Goal: Task Accomplishment & Management: Manage account settings

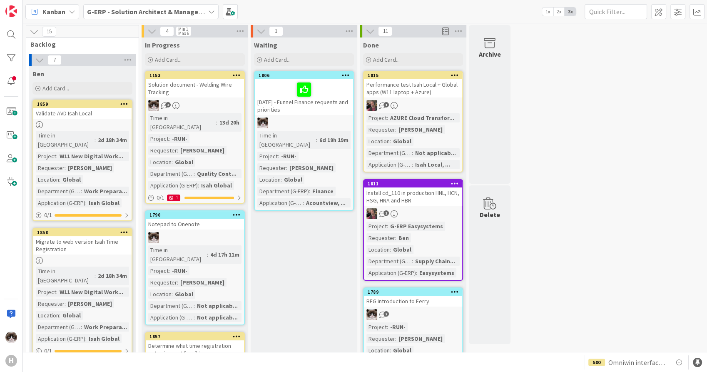
click at [189, 10] on b "G-ERP - Solution Architect & Management" at bounding box center [150, 11] width 127 height 8
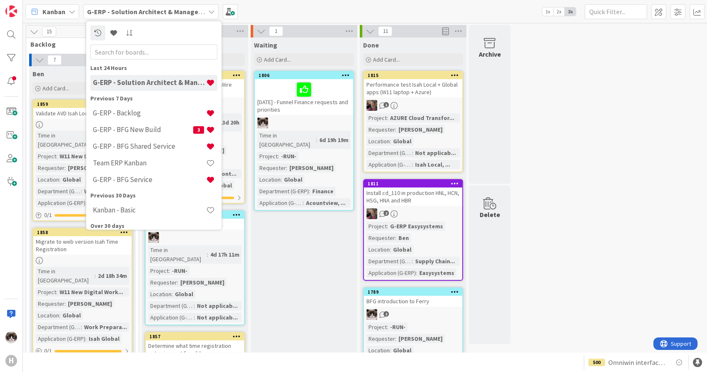
click at [149, 141] on div "G-ERP - BFG Shared Service" at bounding box center [153, 147] width 127 height 16
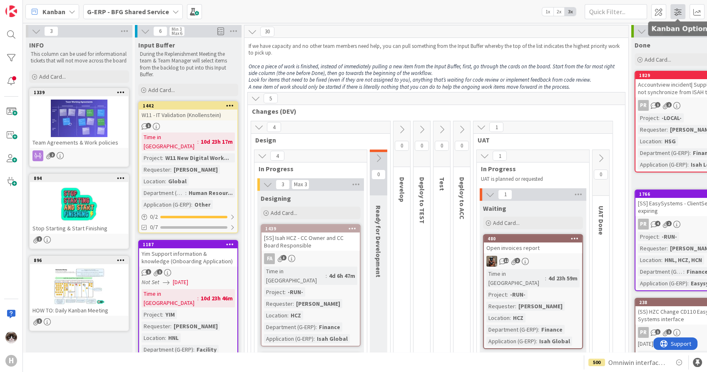
click at [677, 12] on span at bounding box center [677, 11] width 15 height 15
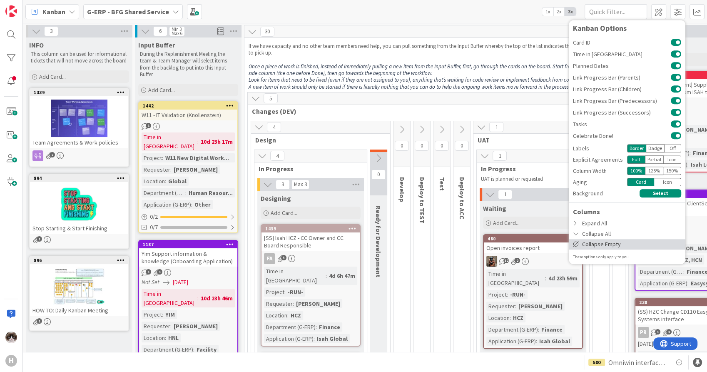
click at [622, 243] on div "Collapse Empty" at bounding box center [626, 244] width 117 height 10
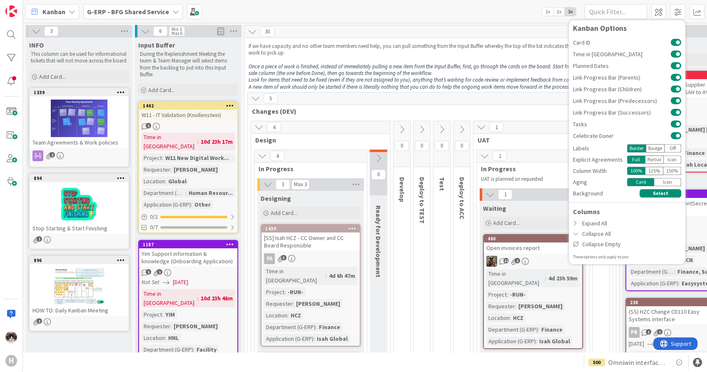
click at [538, 37] on div "30" at bounding box center [431, 31] width 374 height 12
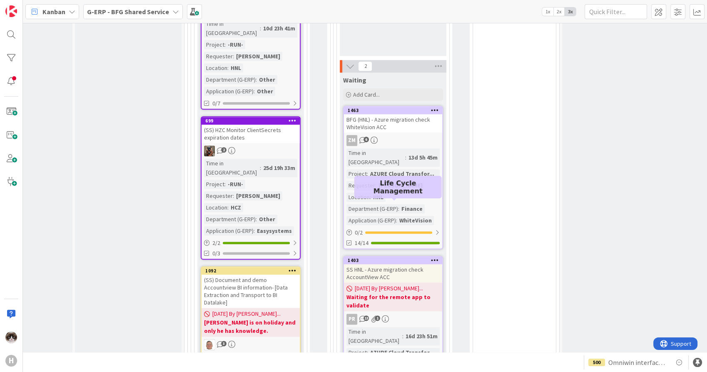
scroll to position [1075, 60]
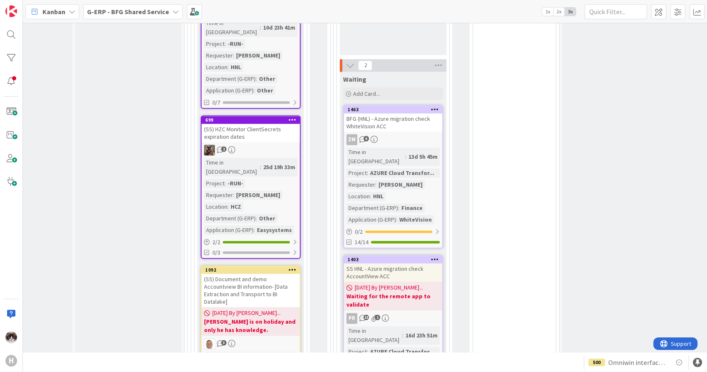
click at [435, 106] on icon at bounding box center [435, 109] width 8 height 6
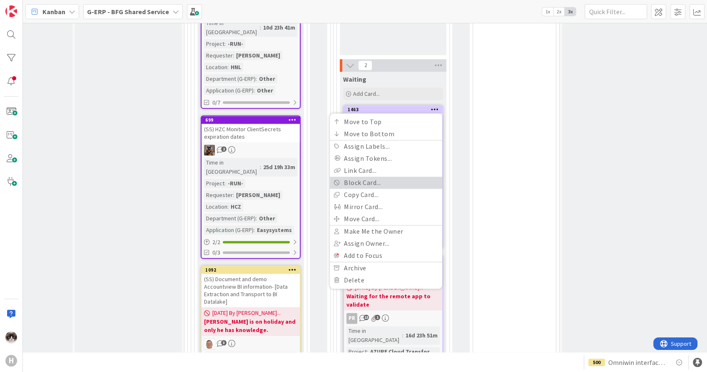
click at [402, 176] on link "Block Card..." at bounding box center [386, 182] width 112 height 12
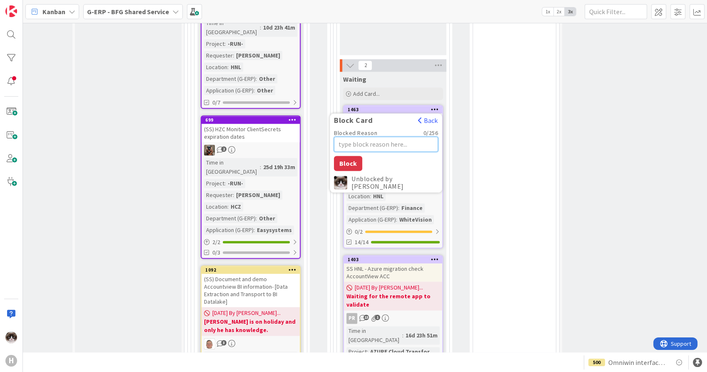
click at [367, 136] on textarea "Blocked Reason" at bounding box center [386, 143] width 104 height 15
type textarea "x"
type textarea "N"
type textarea "x"
type textarea "Ne"
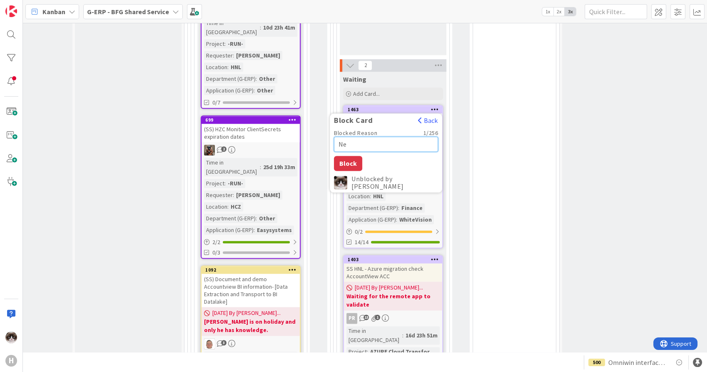
type textarea "x"
type textarea "Nee"
type textarea "x"
type textarea "Need"
type textarea "x"
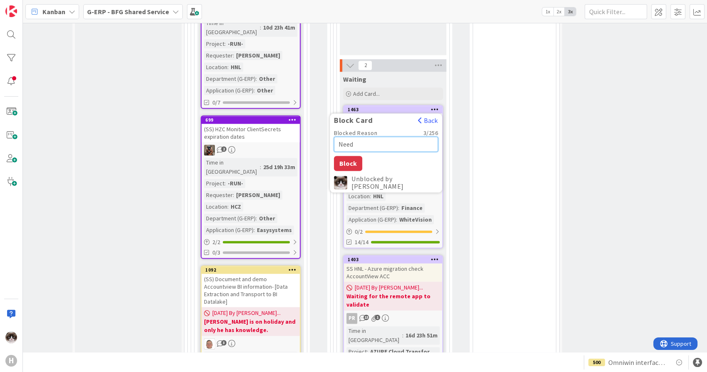
type textarea "Need"
type textarea "x"
type textarea "Need R"
type textarea "x"
type textarea "Need Re"
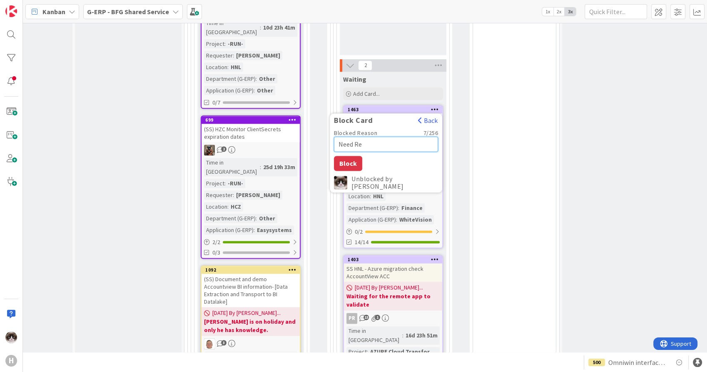
type textarea "x"
type textarea "Need Rem"
type textarea "x"
type textarea "Need Remo"
type textarea "x"
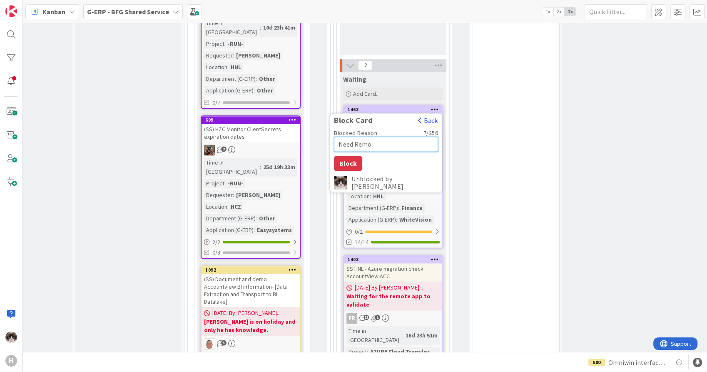
type textarea "Need Remot"
type textarea "x"
type textarea "Need Remote"
type textarea "x"
type textarea "Need Remote"
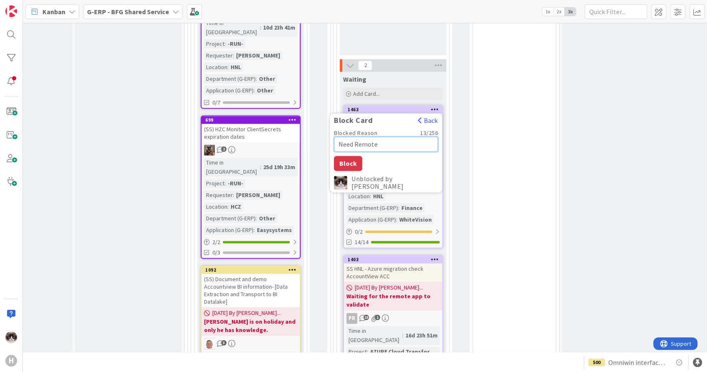
type textarea "x"
type textarea "Need Remote a"
type textarea "x"
type textarea "Need Remote ap"
type textarea "x"
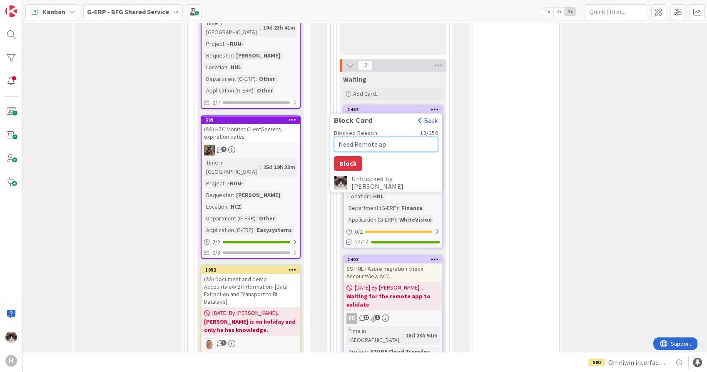
type textarea "Need Remote app"
type textarea "x"
type textarea "Need Remote app"
type textarea "x"
type textarea "Need Remote app ("
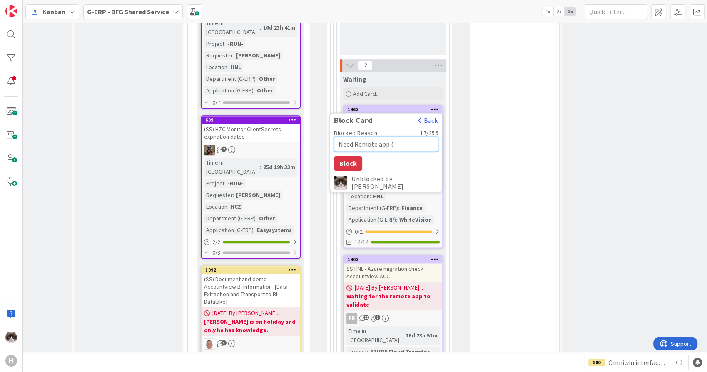
type textarea "x"
type textarea "Need Remote app (A"
type textarea "x"
type textarea "Need Remote app (AV"
type textarea "x"
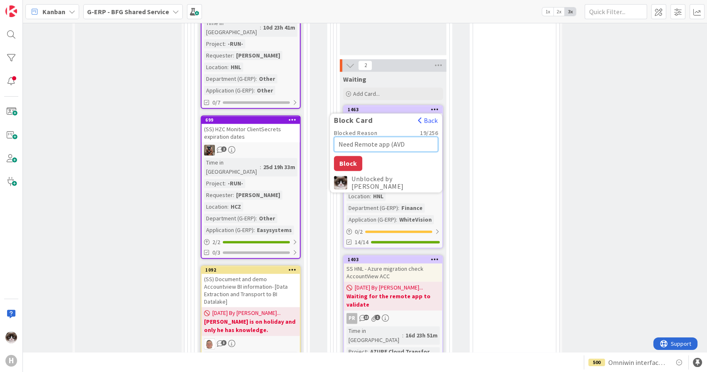
type textarea "Need Remote app (AVD)"
type textarea "x"
type textarea "Need Remote app (AVD)"
click at [346, 156] on button "Block" at bounding box center [348, 163] width 28 height 15
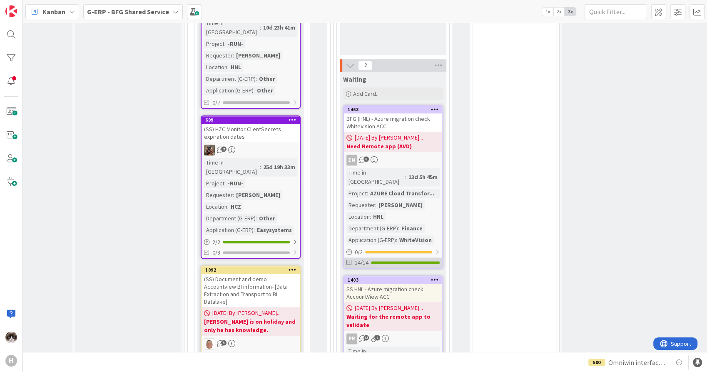
click at [437, 257] on div "14/14" at bounding box center [393, 262] width 98 height 10
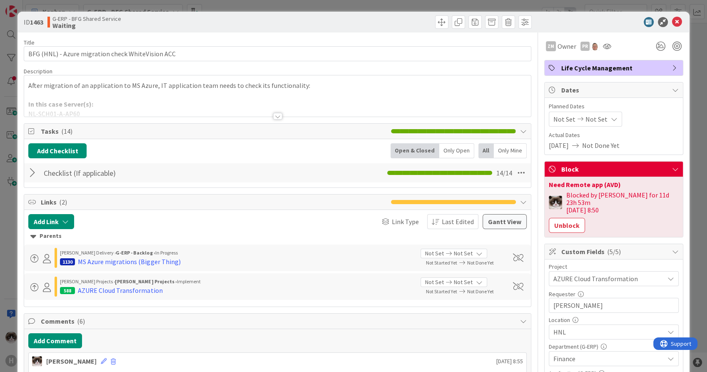
click at [27, 172] on div "Checklist (If applicable) Checklist Name 25 / 64 Checklist (If applicable) 14 /…" at bounding box center [277, 172] width 506 height 19
click at [33, 176] on div at bounding box center [33, 172] width 11 height 15
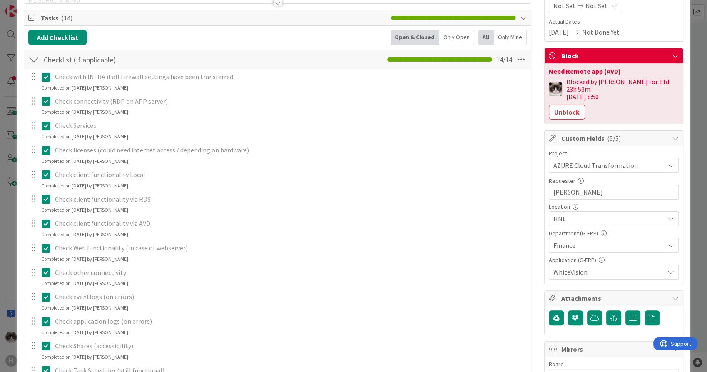
scroll to position [231, 0]
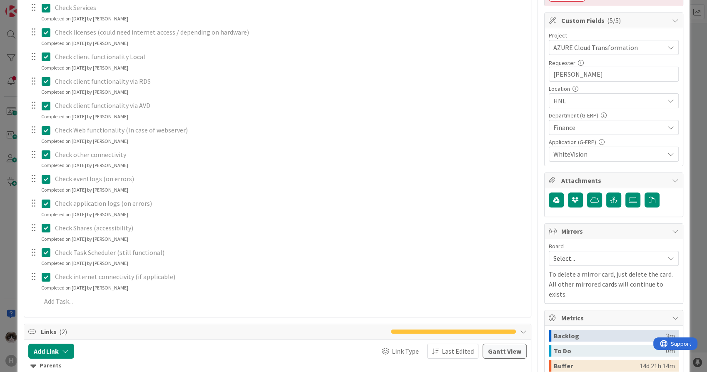
click at [45, 103] on icon at bounding box center [46, 106] width 9 height 10
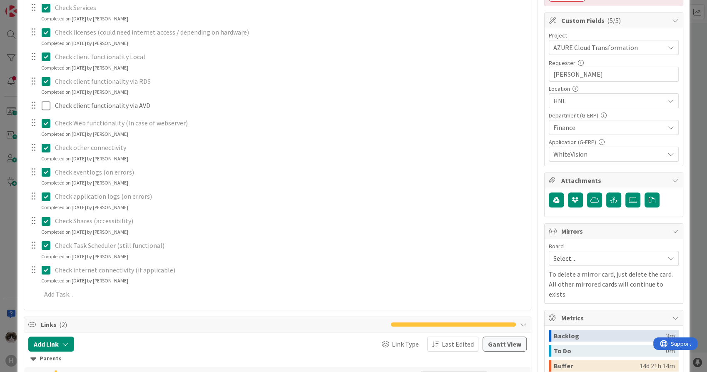
click at [471, 124] on div "Check with INFRA if all Firewall settings have been transferred Update Cancel C…" at bounding box center [277, 127] width 498 height 353
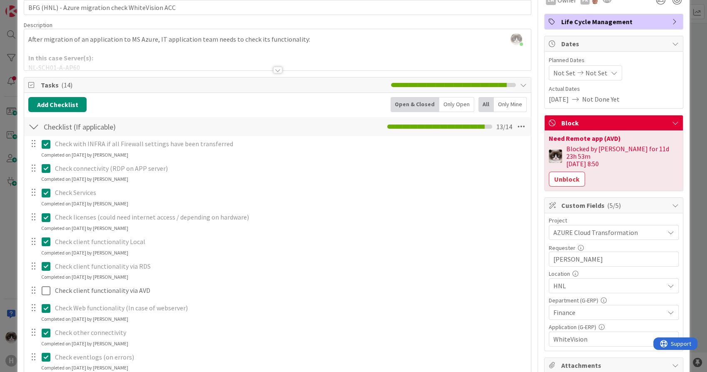
scroll to position [0, 0]
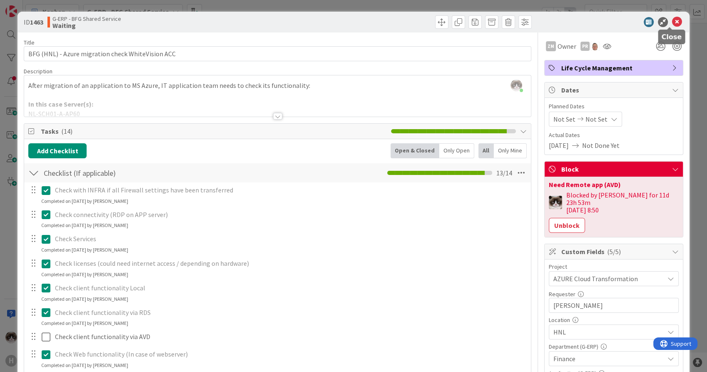
click at [672, 26] on icon at bounding box center [677, 22] width 10 height 10
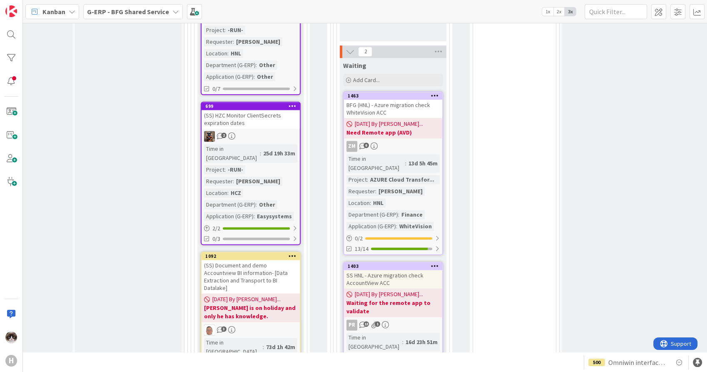
scroll to position [1121, 60]
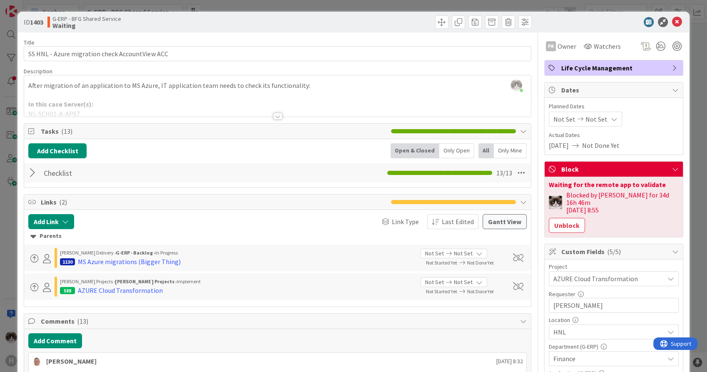
click at [31, 171] on div at bounding box center [33, 172] width 11 height 15
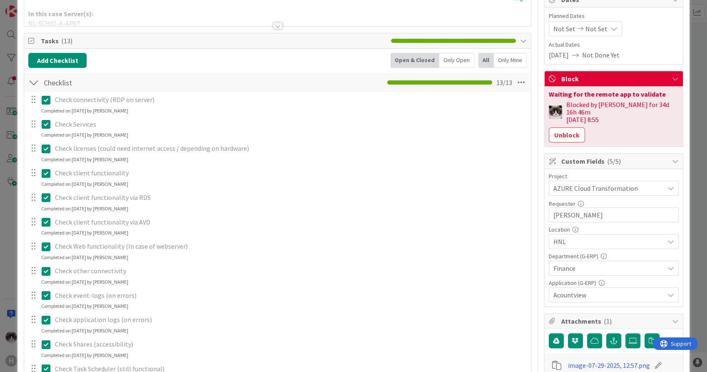
scroll to position [92, 0]
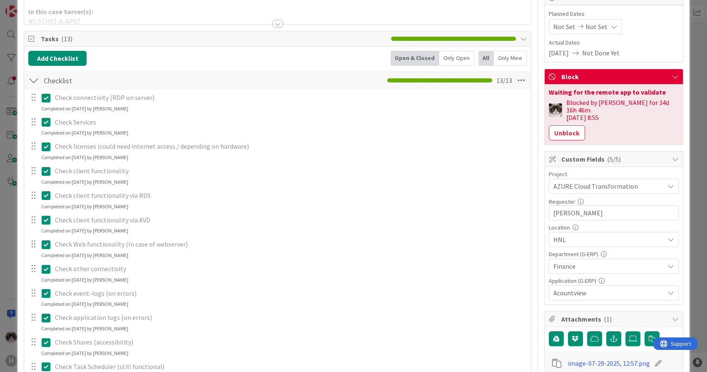
click at [49, 218] on icon at bounding box center [46, 220] width 9 height 10
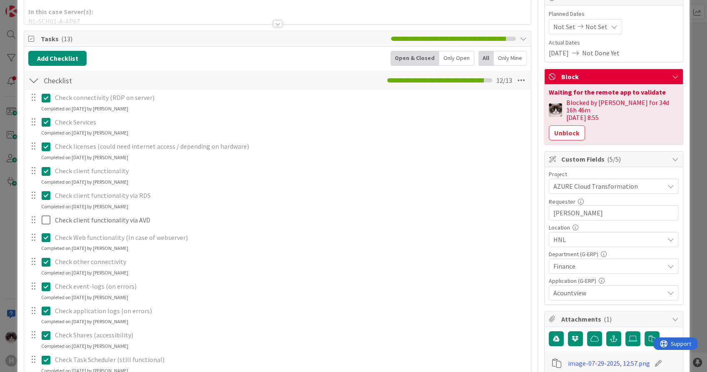
click at [466, 235] on div "Check connectivity (RDP on server) Update Cancel Completed on [DATE] by [PERSON…" at bounding box center [277, 254] width 498 height 329
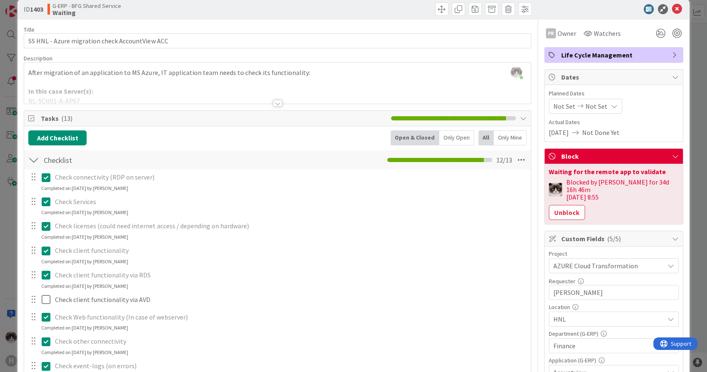
scroll to position [0, 0]
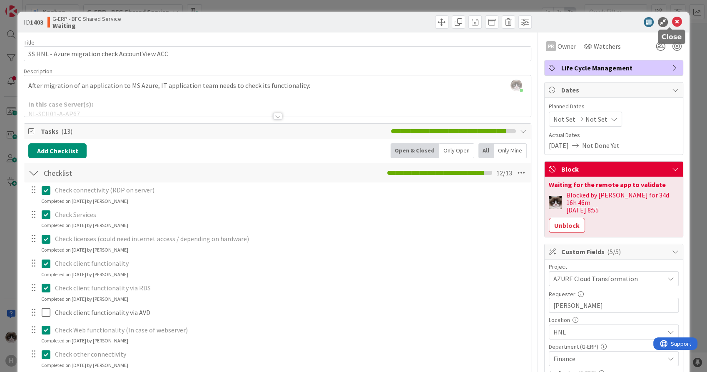
click at [673, 21] on icon at bounding box center [677, 22] width 10 height 10
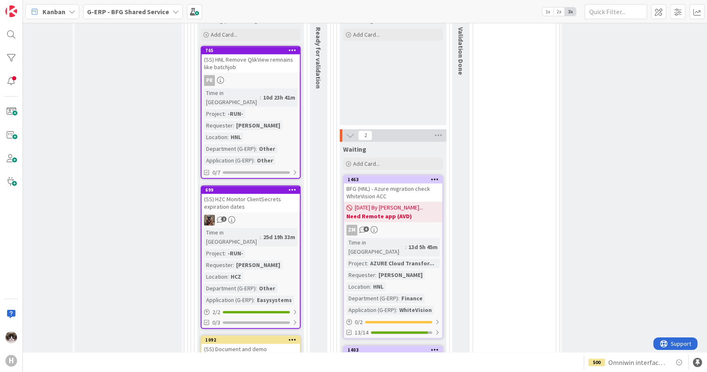
scroll to position [1029, 60]
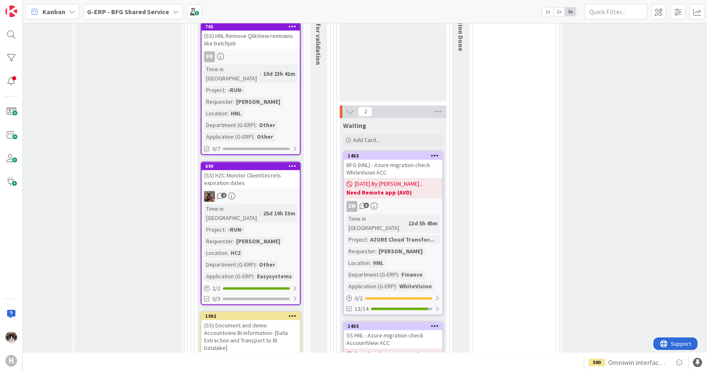
click at [276, 204] on div "Time in Column : 25d 19h 33m Project : -RUN- Requester : [PERSON_NAME] Location…" at bounding box center [250, 242] width 93 height 77
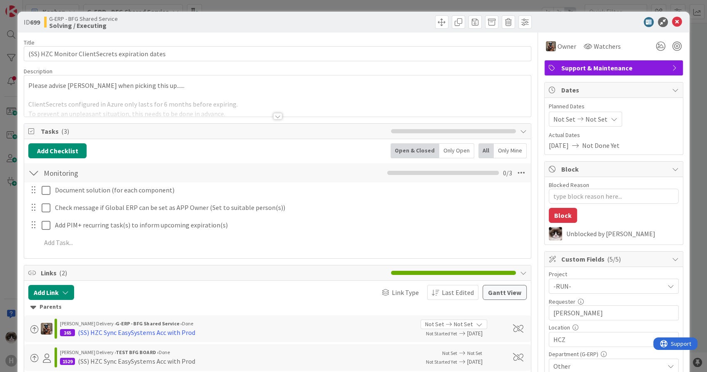
type textarea "x"
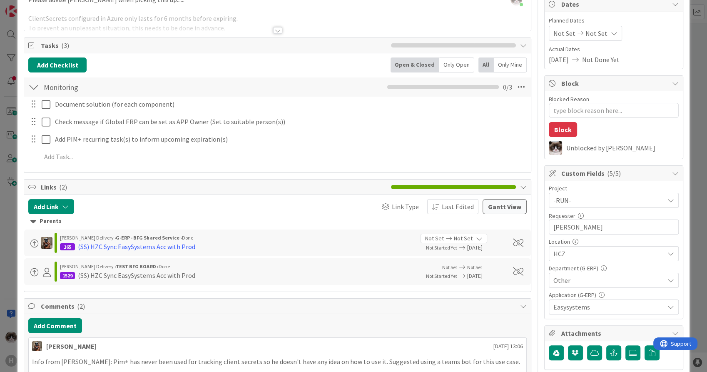
scroll to position [185, 0]
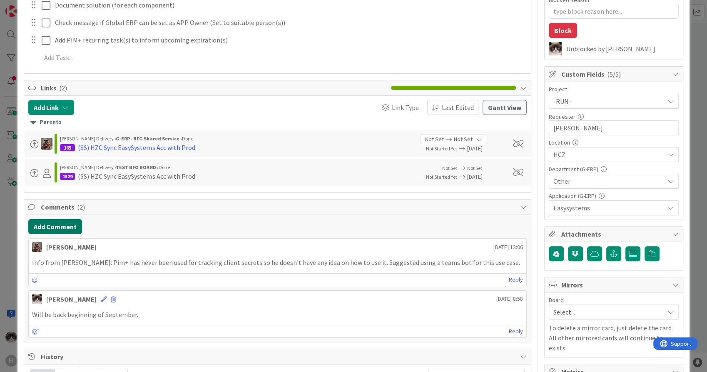
click at [63, 221] on button "Add Comment" at bounding box center [55, 226] width 54 height 15
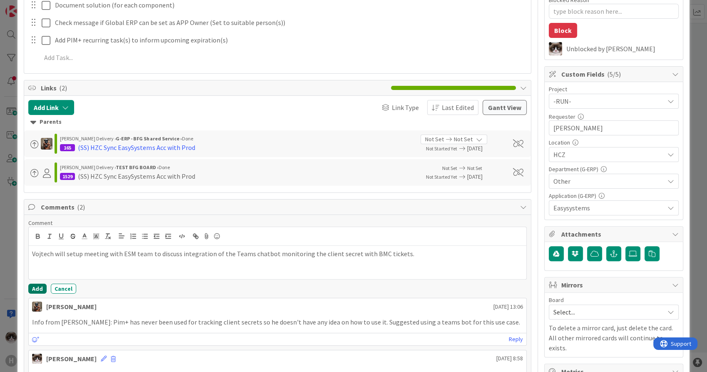
click at [36, 284] on button "Add" at bounding box center [37, 288] width 18 height 10
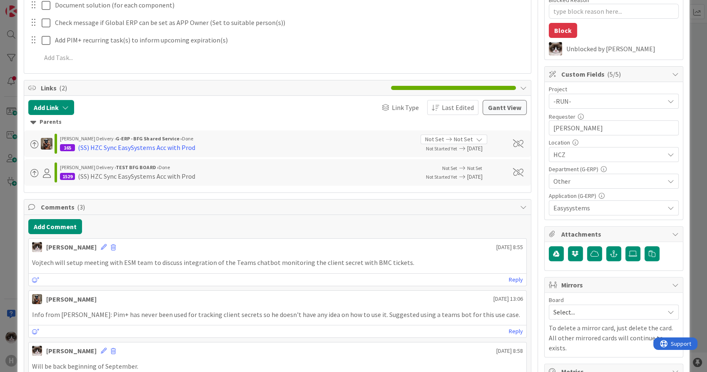
scroll to position [0, 0]
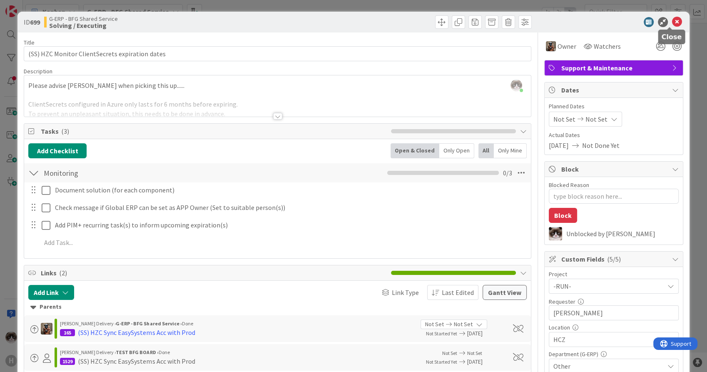
click at [672, 25] on icon at bounding box center [677, 22] width 10 height 10
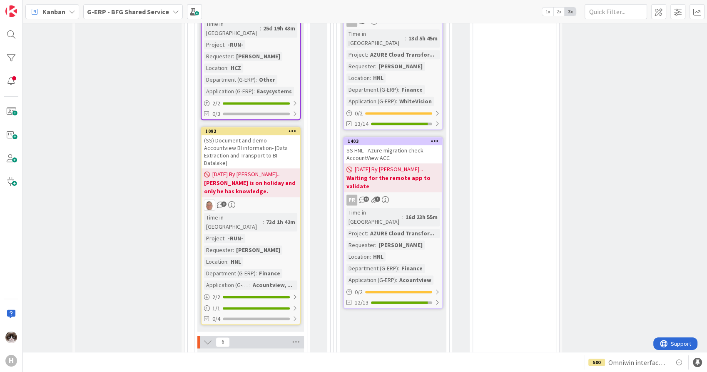
click at [288, 135] on div "(SS) Document and demo Accountview BI information- [Data Extraction and Transpo…" at bounding box center [250, 151] width 98 height 33
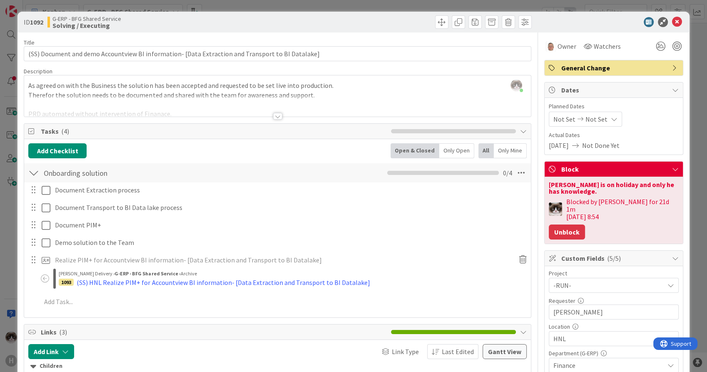
click at [569, 224] on button "Unblock" at bounding box center [566, 231] width 36 height 15
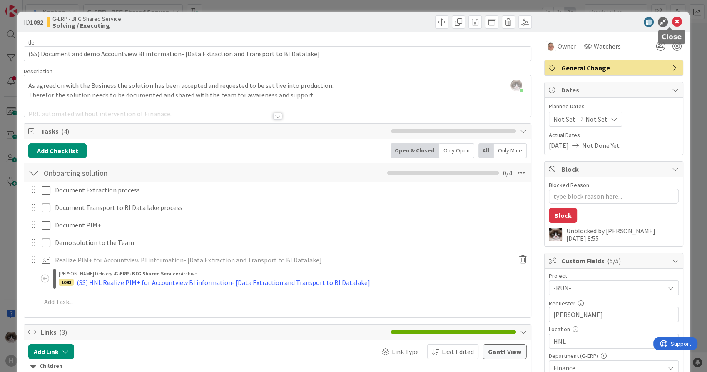
click at [672, 17] on icon at bounding box center [677, 22] width 10 height 10
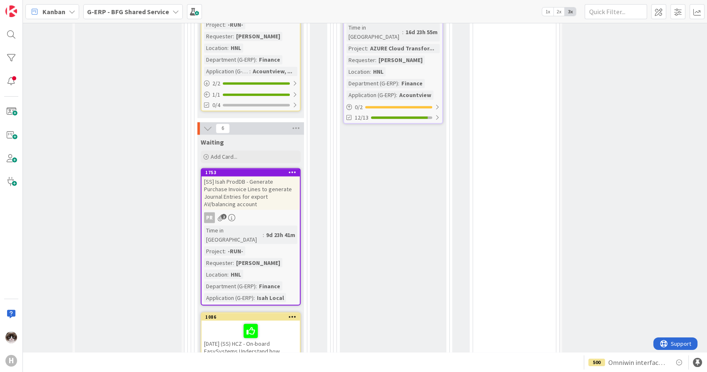
click at [277, 168] on link "1753 [SS] Isah ProdDB - Generate Purchase Invoice Lines to generate Journal Ent…" at bounding box center [251, 236] width 100 height 137
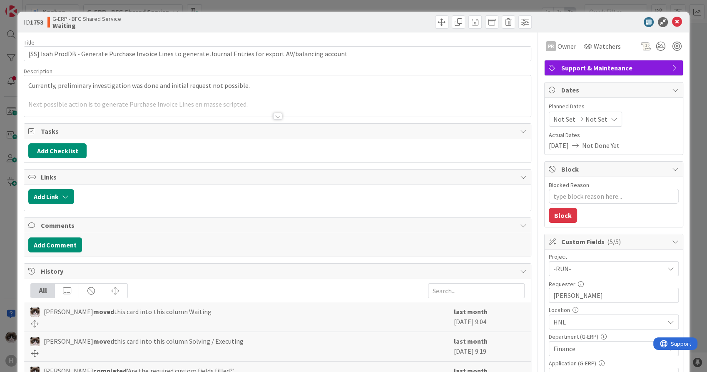
click at [273, 118] on div at bounding box center [277, 116] width 9 height 7
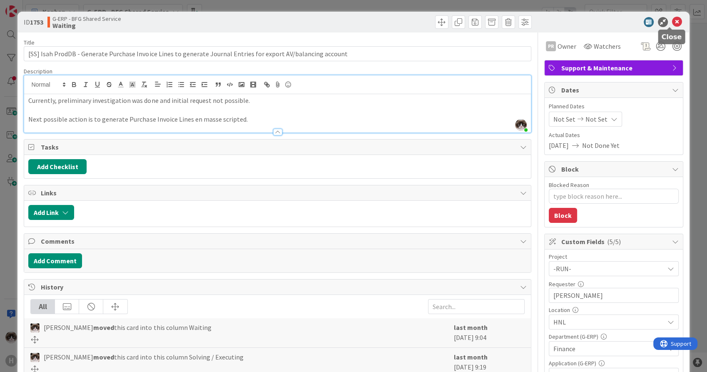
click at [672, 20] on icon at bounding box center [677, 22] width 10 height 10
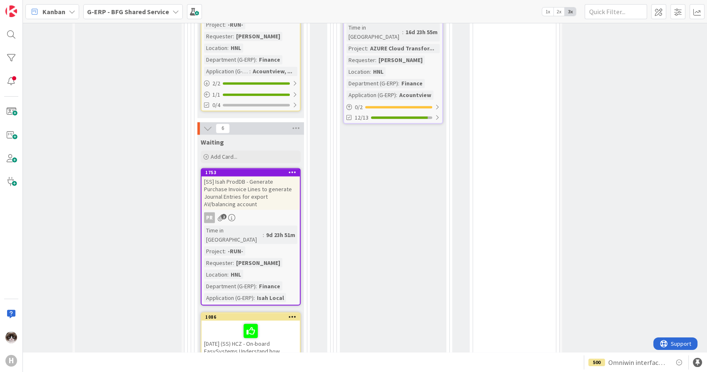
click at [285, 225] on div "Time in Column : 9d 23h 51m Project : -RUN- Requester : [PERSON_NAME] Location …" at bounding box center [250, 263] width 93 height 77
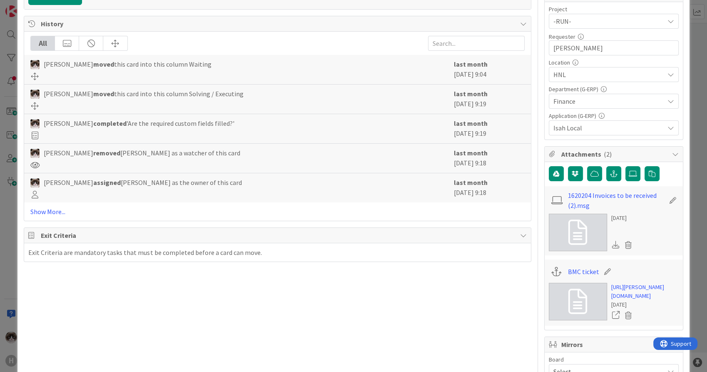
scroll to position [231, 0]
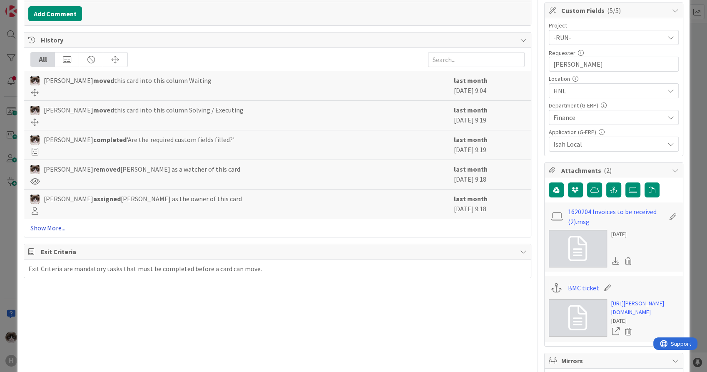
click at [57, 223] on link "Show More..." at bounding box center [277, 228] width 494 height 10
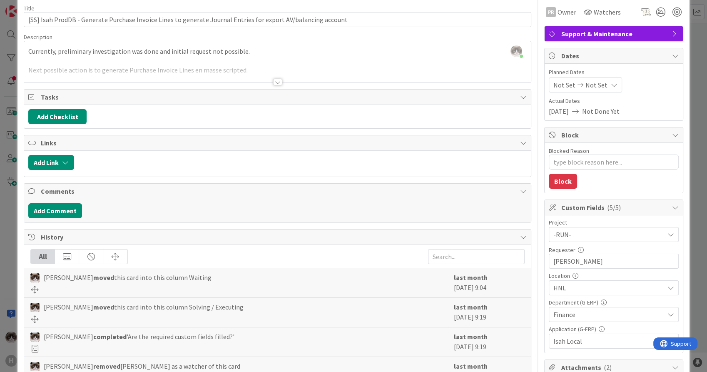
scroll to position [0, 0]
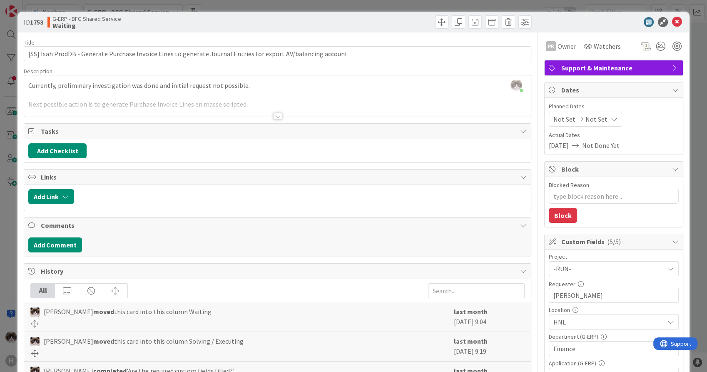
click at [273, 115] on div at bounding box center [277, 116] width 9 height 7
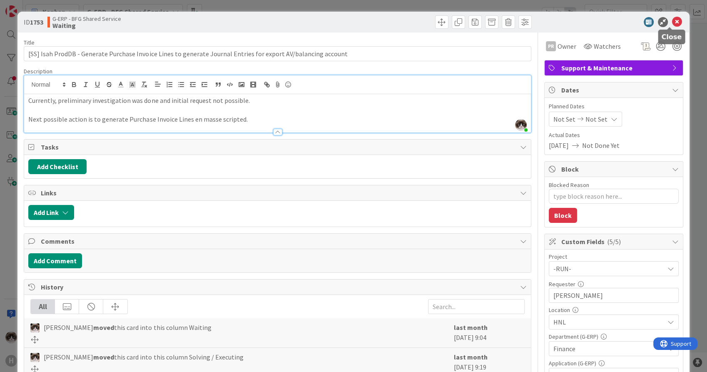
click at [672, 25] on icon at bounding box center [677, 22] width 10 height 10
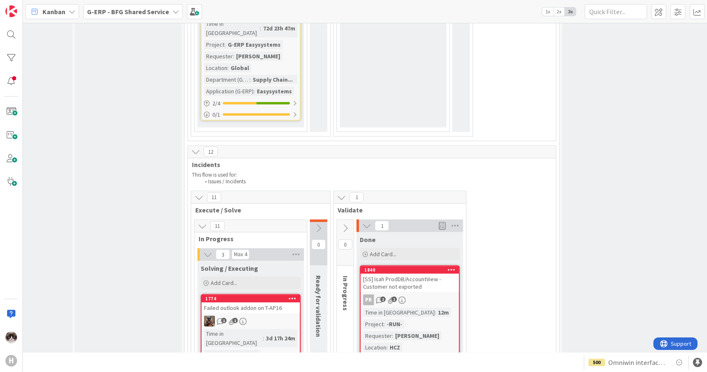
scroll to position [2369, 60]
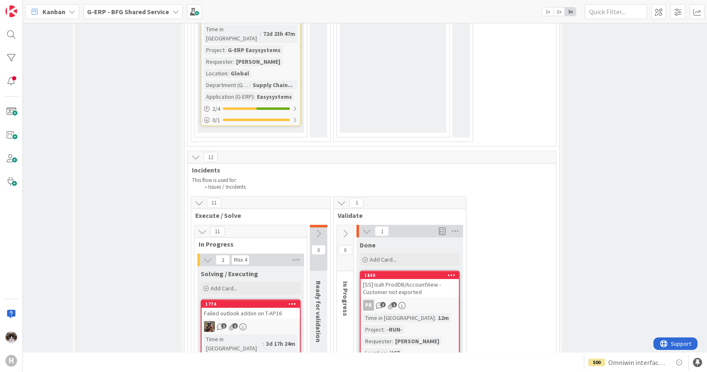
click at [450, 272] on icon at bounding box center [451, 275] width 8 height 6
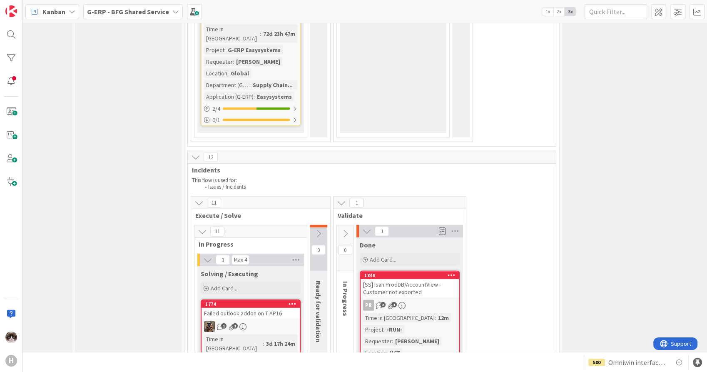
click at [441, 313] on div "Time in Column : 12m Project : -RUN- Requester : [PERSON_NAME] Location : HCZ D…" at bounding box center [409, 346] width 93 height 67
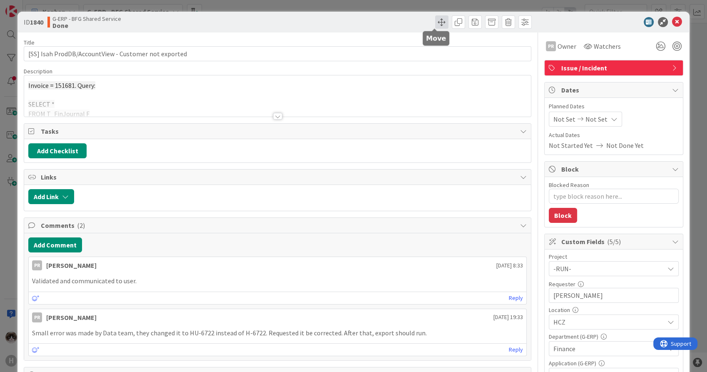
click at [435, 22] on span at bounding box center [441, 21] width 13 height 13
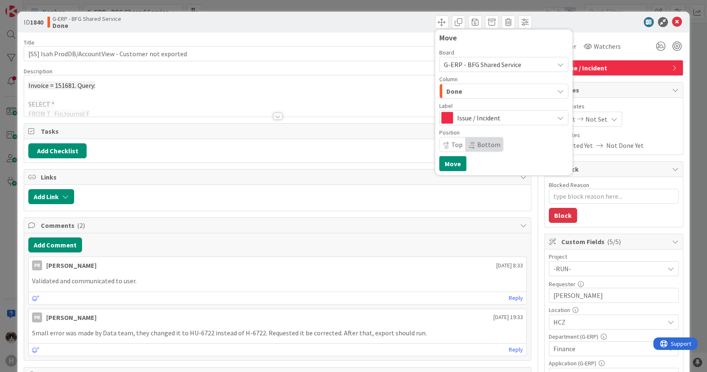
click at [480, 94] on div "Done" at bounding box center [498, 90] width 109 height 13
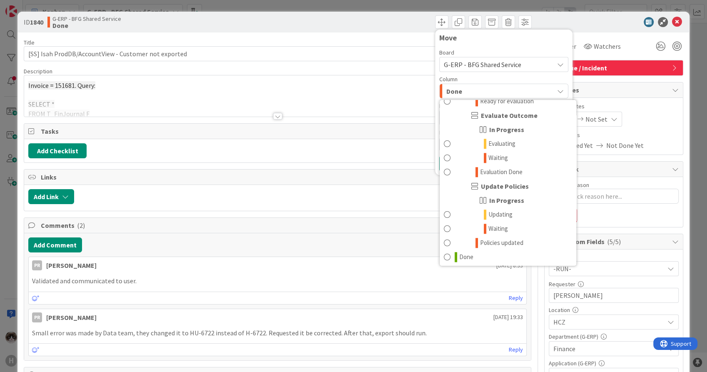
scroll to position [1043, 0]
click at [469, 255] on link "Done" at bounding box center [507, 255] width 136 height 14
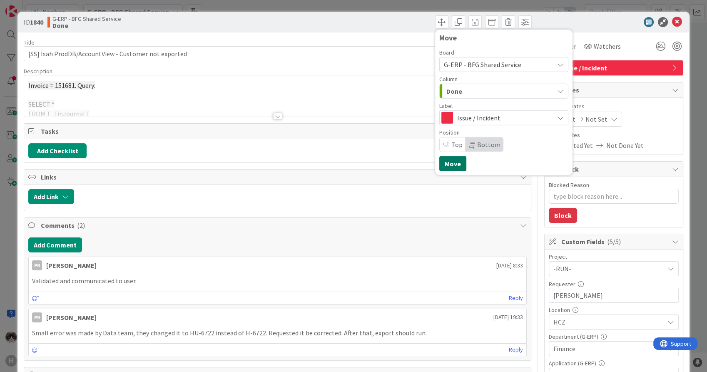
click at [439, 164] on button "Move" at bounding box center [452, 163] width 27 height 15
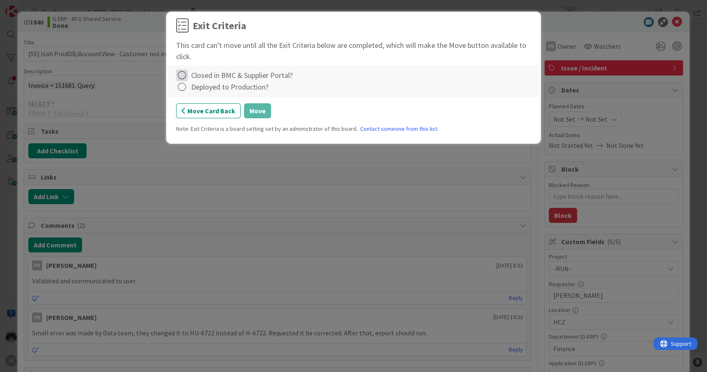
click at [180, 77] on icon at bounding box center [182, 75] width 12 height 12
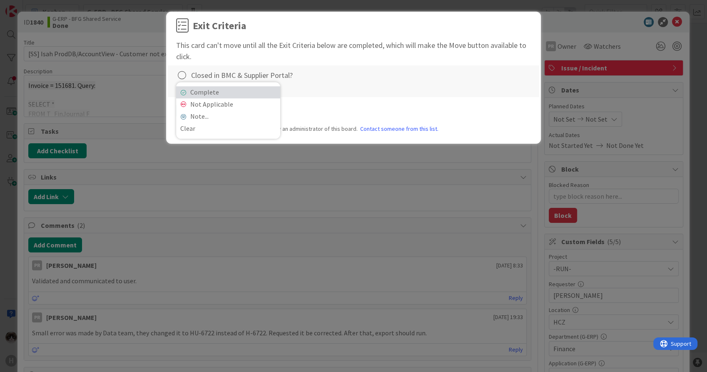
click at [217, 91] on link "Complete" at bounding box center [228, 92] width 104 height 12
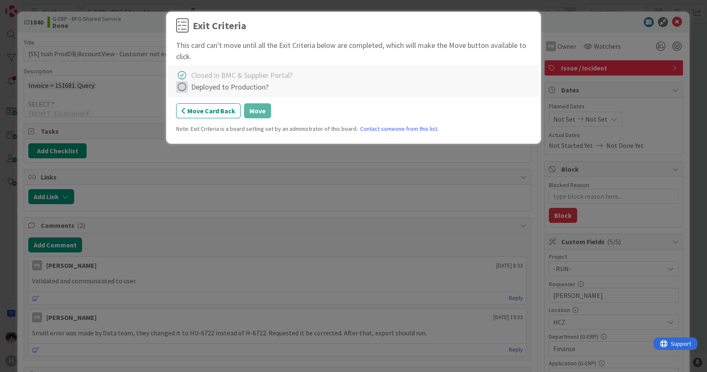
click at [176, 84] on icon at bounding box center [182, 87] width 12 height 12
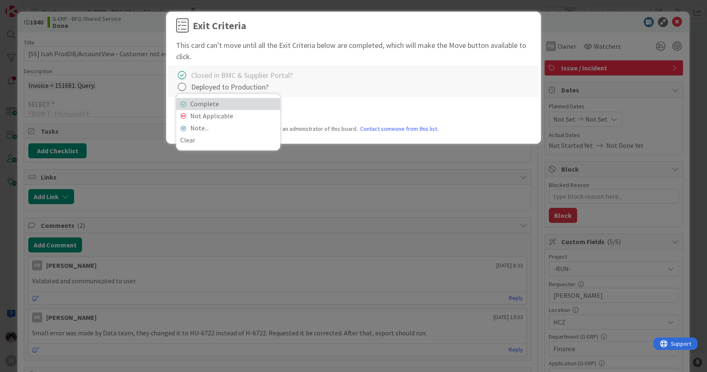
click at [214, 101] on link "Complete" at bounding box center [228, 104] width 104 height 12
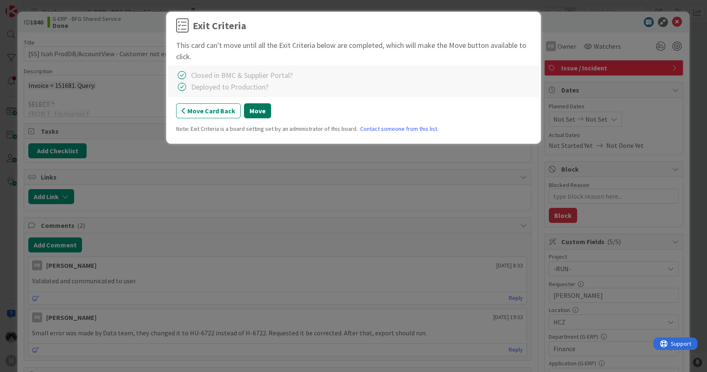
click at [263, 111] on button "Move" at bounding box center [257, 110] width 27 height 15
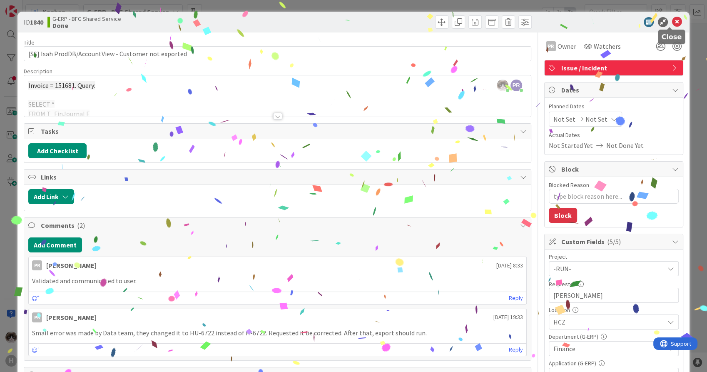
click at [672, 19] on icon at bounding box center [677, 22] width 10 height 10
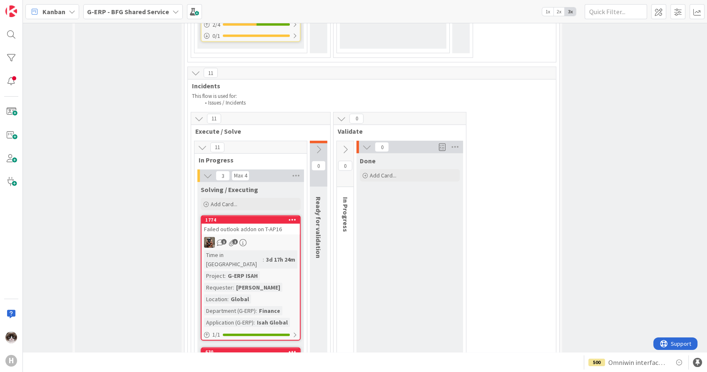
scroll to position [2462, 60]
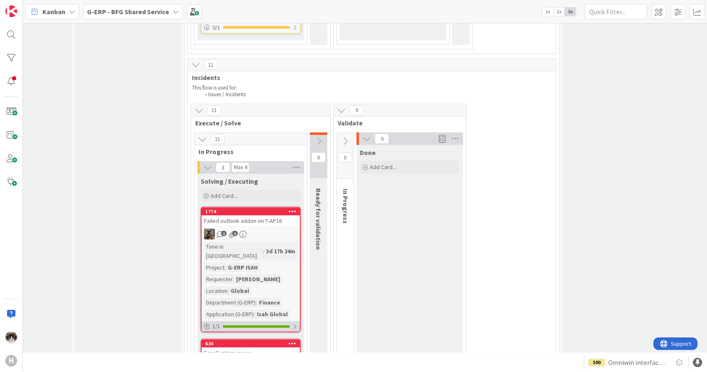
click at [287, 325] on div at bounding box center [256, 326] width 67 height 2
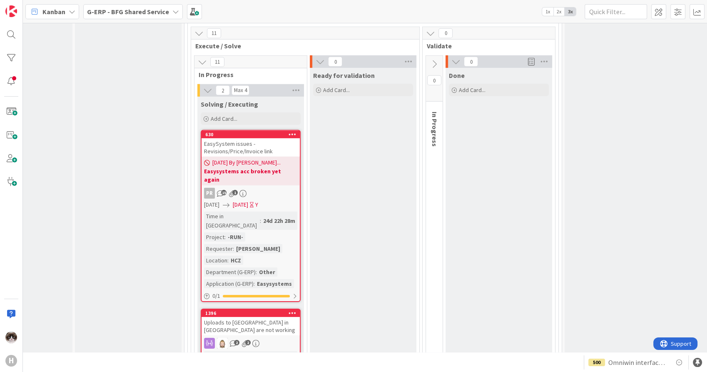
scroll to position [2450, 60]
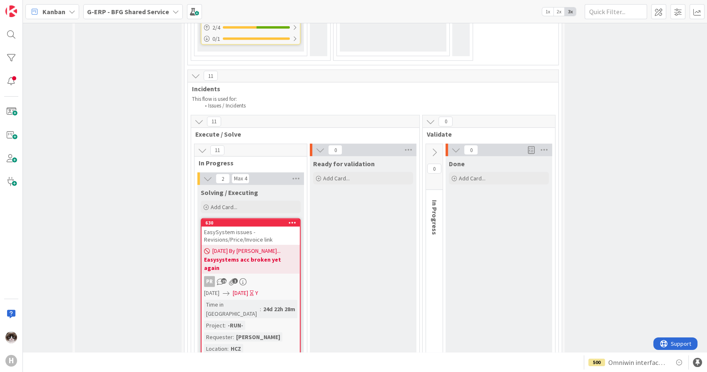
click at [271, 245] on div "[DATE] By [PERSON_NAME]... Easysystems acc broken yet again" at bounding box center [250, 259] width 98 height 29
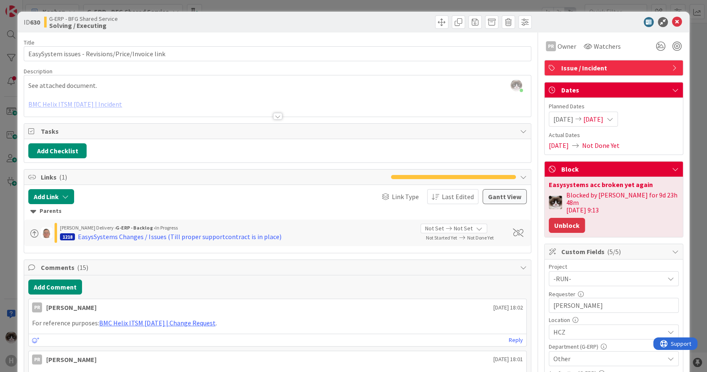
click at [561, 218] on button "Unblock" at bounding box center [566, 225] width 36 height 15
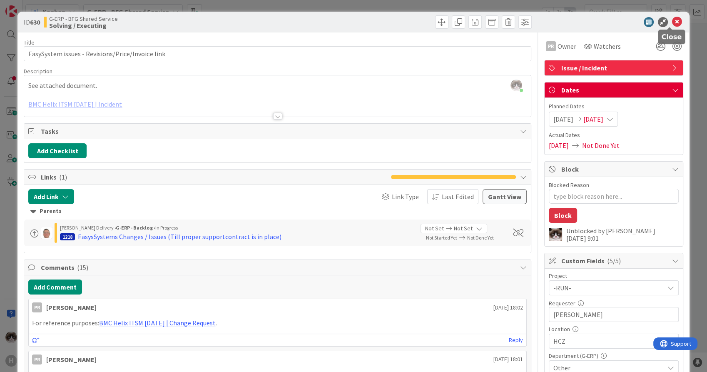
click at [672, 23] on icon at bounding box center [677, 22] width 10 height 10
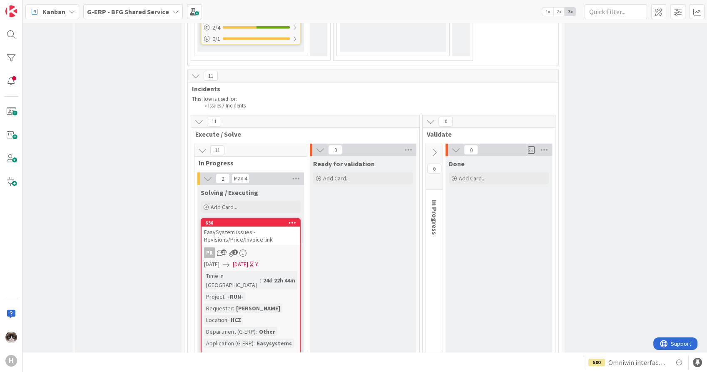
click at [278, 247] on div "PR 15 1" at bounding box center [250, 252] width 98 height 11
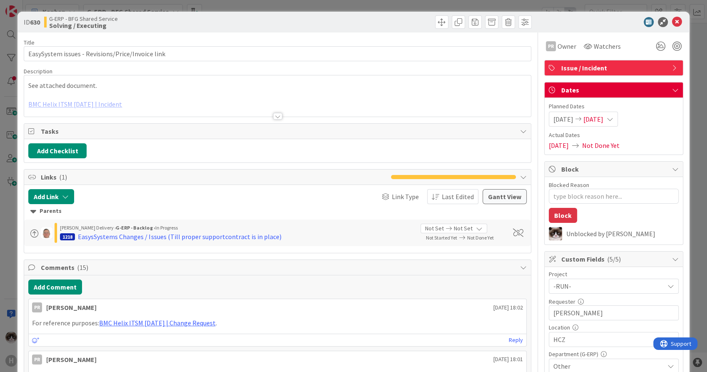
type textarea "x"
click at [277, 114] on div at bounding box center [277, 116] width 9 height 7
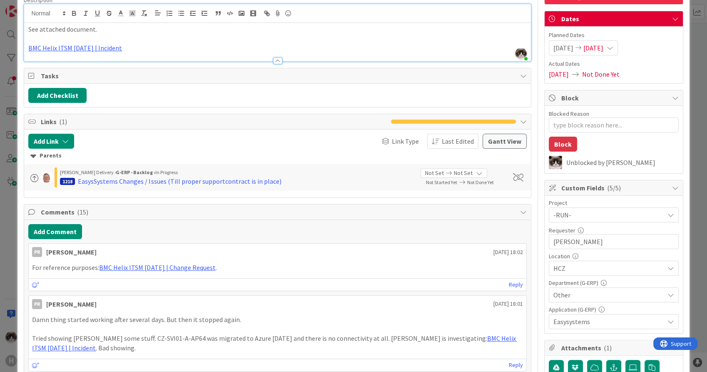
scroll to position [92, 0]
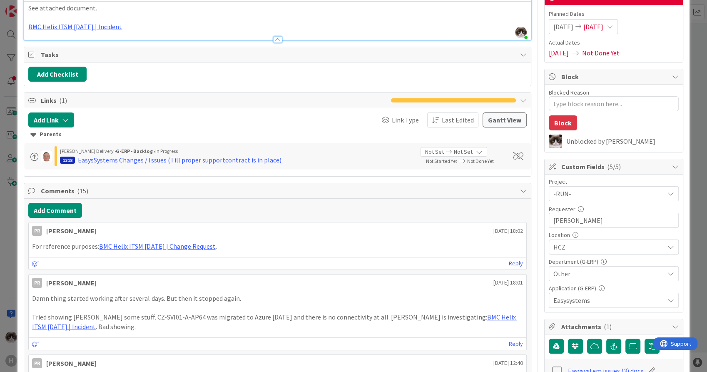
click at [75, 214] on button "Add Comment" at bounding box center [55, 210] width 54 height 15
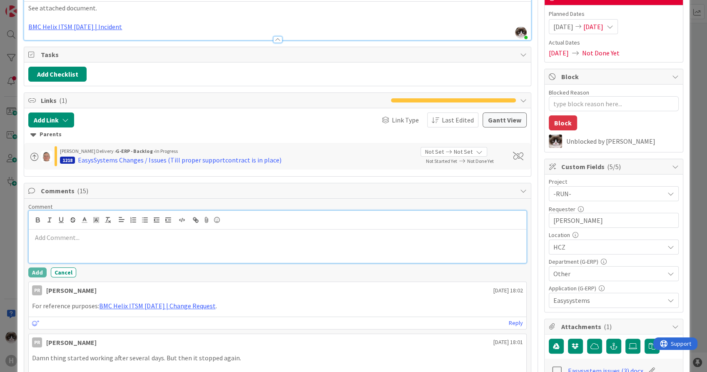
click at [122, 231] on div at bounding box center [277, 245] width 497 height 33
click at [93, 239] on p "[PERSON_NAME] will check wheter this is still needed to be further investigated." at bounding box center [277, 238] width 490 height 10
click at [289, 250] on div "[PERSON_NAME] will check whether this is still needed to be further investigate…" at bounding box center [277, 245] width 497 height 33
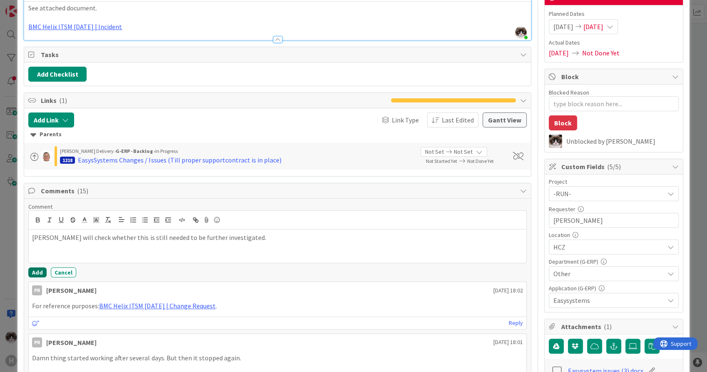
click at [33, 270] on button "Add" at bounding box center [37, 272] width 18 height 10
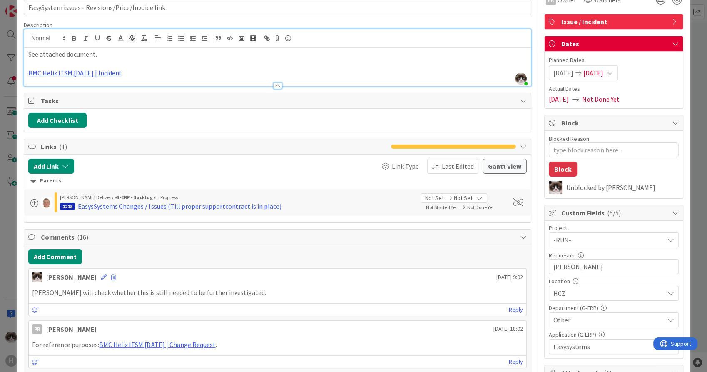
scroll to position [0, 0]
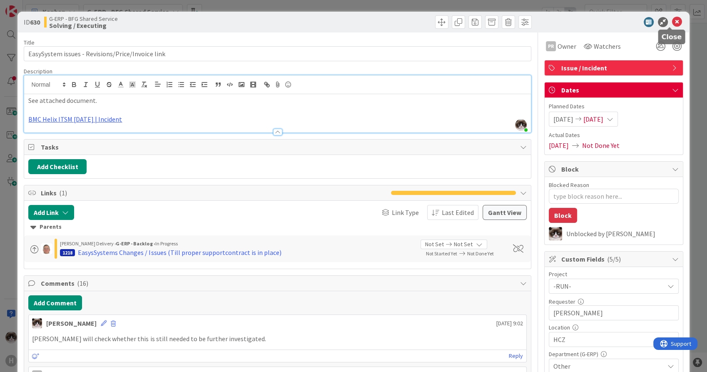
click at [672, 22] on icon at bounding box center [677, 22] width 10 height 10
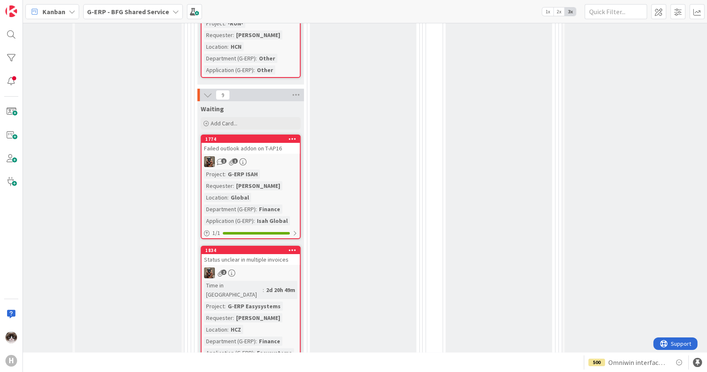
scroll to position [2867, 60]
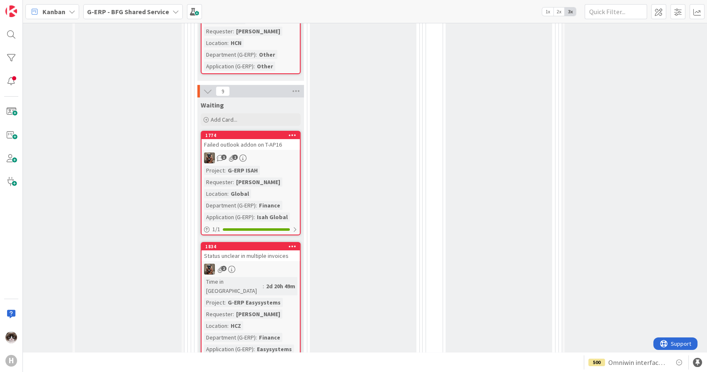
click at [277, 263] on div "2" at bounding box center [250, 268] width 98 height 11
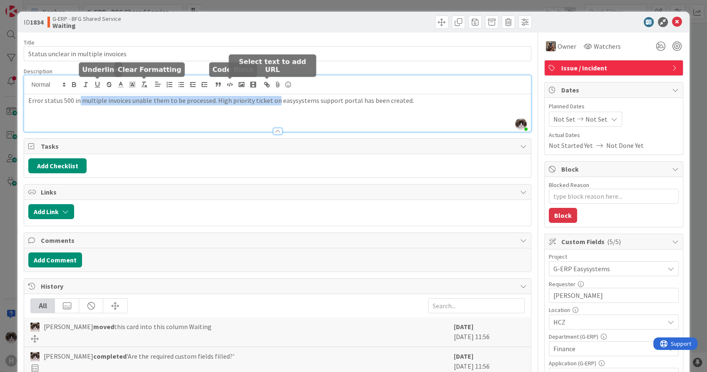
drag, startPoint x: 79, startPoint y: 84, endPoint x: 311, endPoint y: 84, distance: 232.6
click at [311, 84] on div "[PERSON_NAME] just joined Error status 500 in multiple invoices unable them to …" at bounding box center [277, 103] width 506 height 56
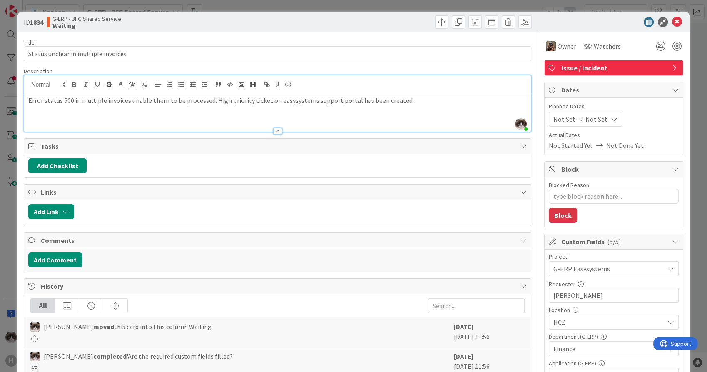
click at [440, 112] on div "Error status 500 in multiple invoices unable them to be processed. High priorit…" at bounding box center [277, 112] width 506 height 37
click at [672, 19] on icon at bounding box center [677, 22] width 10 height 10
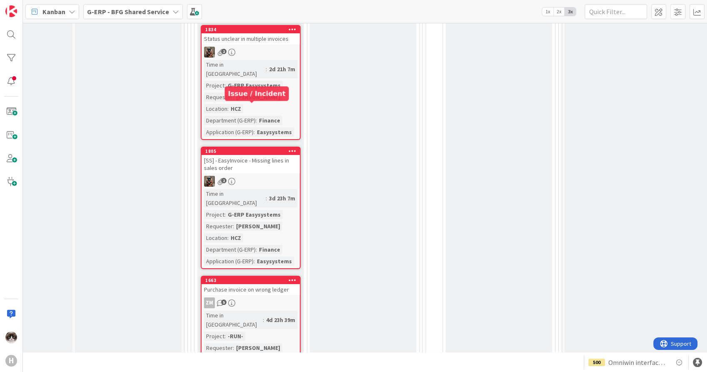
scroll to position [3098, 60]
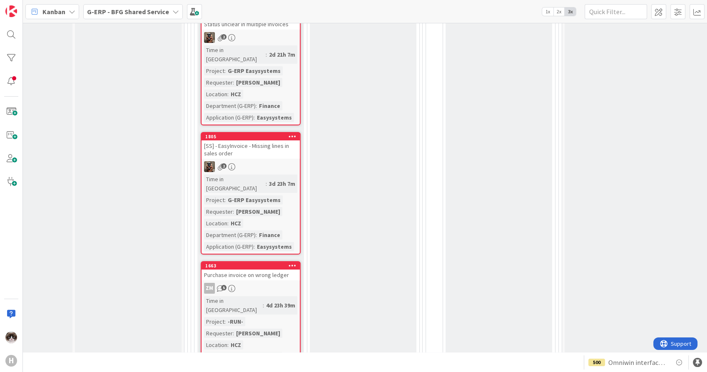
click at [294, 262] on icon at bounding box center [292, 265] width 8 height 6
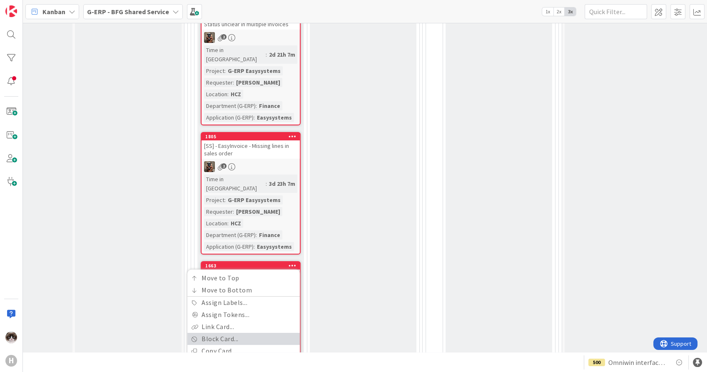
click at [247, 332] on link "Block Card..." at bounding box center [243, 338] width 112 height 12
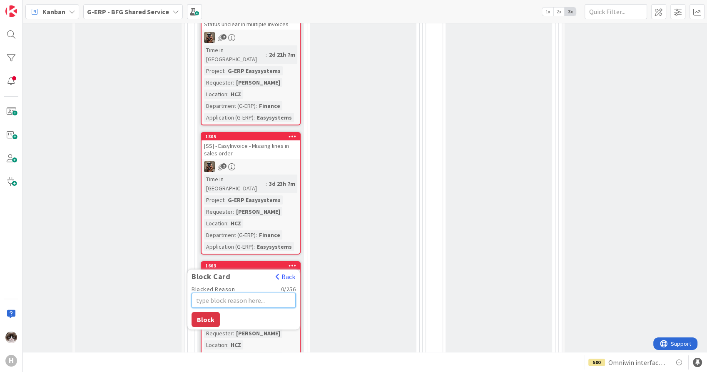
click at [245, 293] on textarea "Blocked Reason" at bounding box center [243, 300] width 104 height 15
type textarea "x"
type textarea "Si"
type textarea "x"
type textarea "Sil"
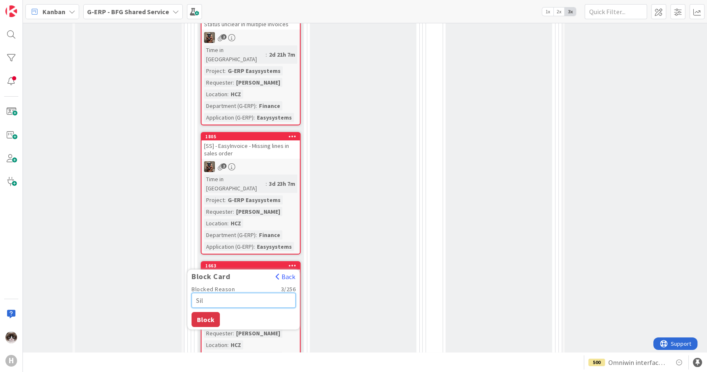
type textarea "x"
type textarea "Silv"
type textarea "x"
type textarea "Silvi"
type textarea "x"
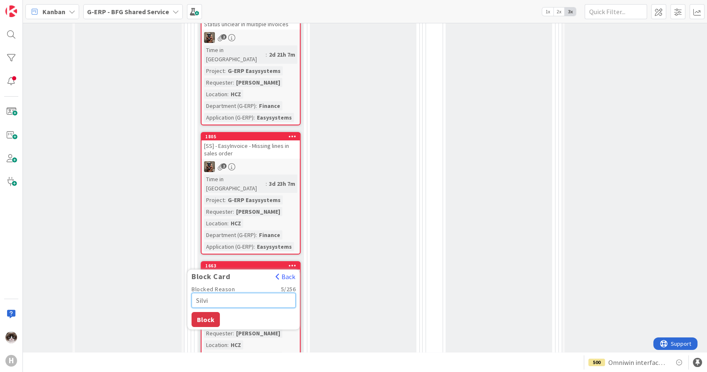
type textarea "Silvie"
type textarea "x"
type textarea "Silvie"
type textarea "x"
type textarea "Silvie n"
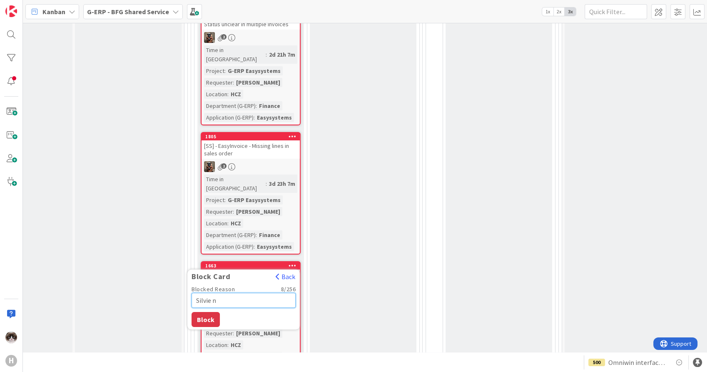
type textarea "x"
type textarea "Silvie no"
type textarea "x"
type textarea "Silvie not"
type textarea "x"
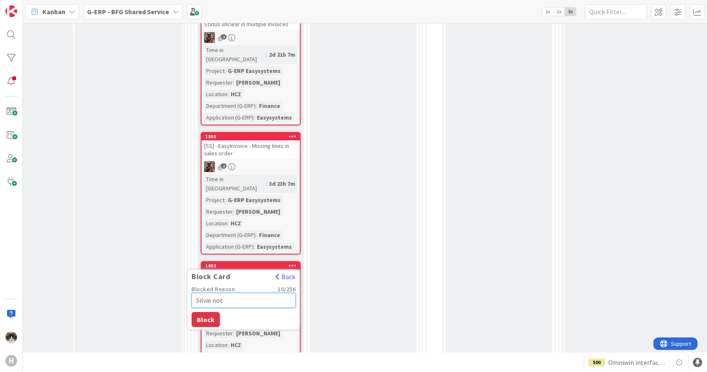
type textarea "Silvie not"
type textarea "x"
type textarea "Silvie not r"
type textarea "x"
type textarea "Silvie not re"
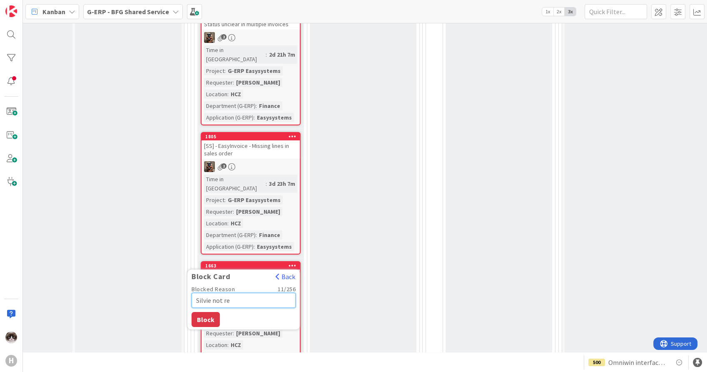
type textarea "x"
type textarea "Silvie not repl"
type textarea "x"
type textarea "Silvie not replyi"
type textarea "x"
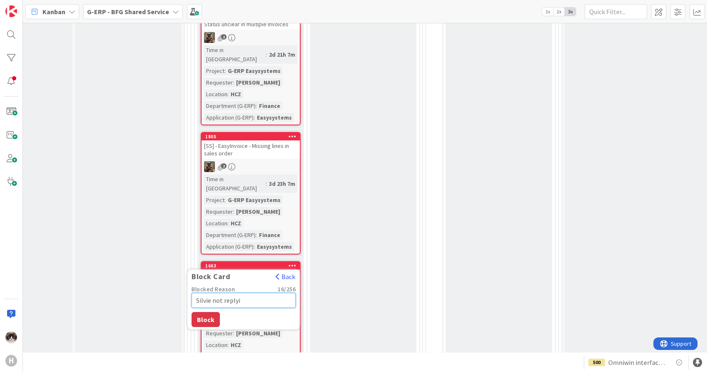
type textarea "Silvie not replyin"
type textarea "x"
type textarea "[PERSON_NAME] not replying"
type textarea "x"
type textarea "[PERSON_NAME] not replying"
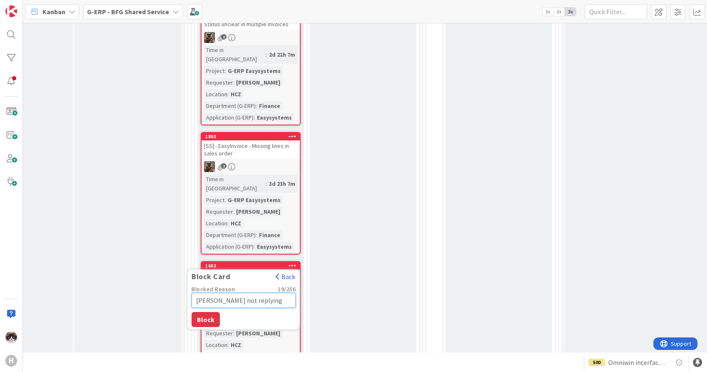
type textarea "x"
type textarea "Silvie not replying o"
type textarea "x"
type textarea "[PERSON_NAME] not replying or"
type textarea "x"
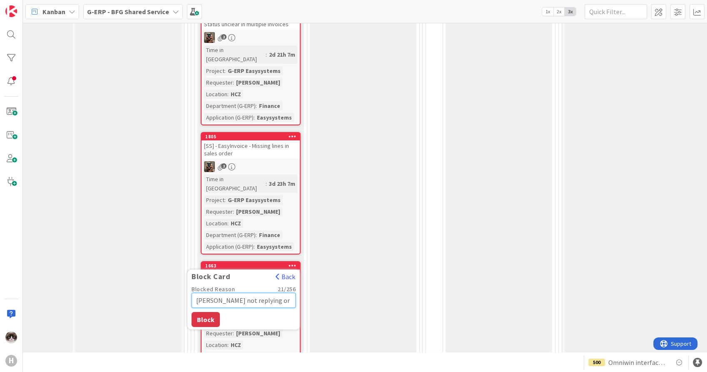
type textarea "[PERSON_NAME] not replying or"
type textarea "x"
type textarea "Silvie not replying or c"
type textarea "x"
type textarea "Silvie not replying or cj"
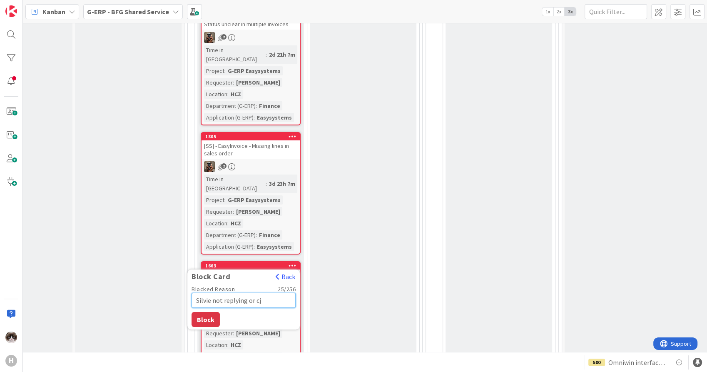
type textarea "x"
type textarea "Silvie not replying or c"
type textarea "x"
type textarea "[PERSON_NAME] not replying or"
type textarea "x"
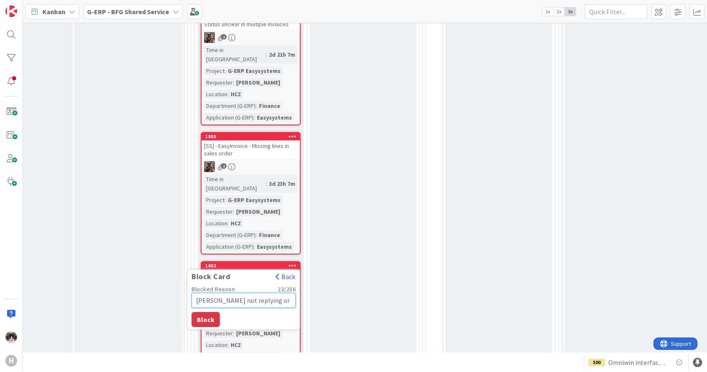
type textarea "Silvie not replying or j"
type textarea "x"
type textarea "[PERSON_NAME] not replying or jo"
type textarea "x"
type textarea "Silvie not replying or [PERSON_NAME]"
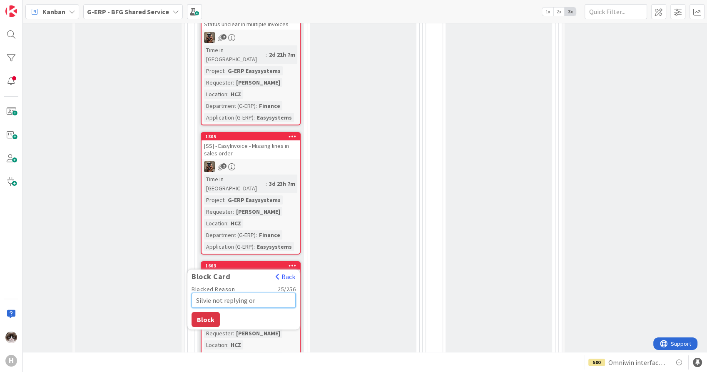
type textarea "x"
type textarea "[PERSON_NAME] not replying or join"
type textarea "x"
type textarea "[PERSON_NAME] not replying or joini"
type textarea "x"
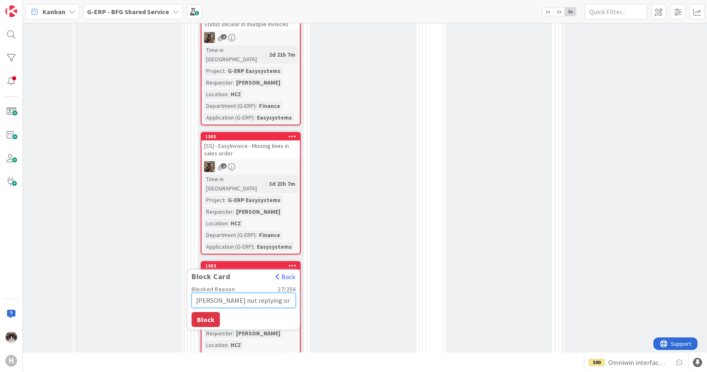
type textarea "[PERSON_NAME] not replying or joinin"
type textarea "x"
type textarea "[PERSON_NAME] not replying or joining"
type textarea "x"
type textarea "[PERSON_NAME] not replying or joining"
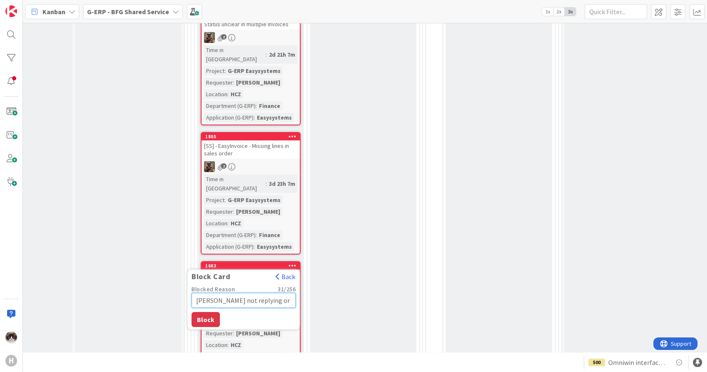
type textarea "x"
type textarea "[PERSON_NAME] not replying or joining o"
type textarea "x"
type textarea "Silvie not replying or joining ou"
type textarea "x"
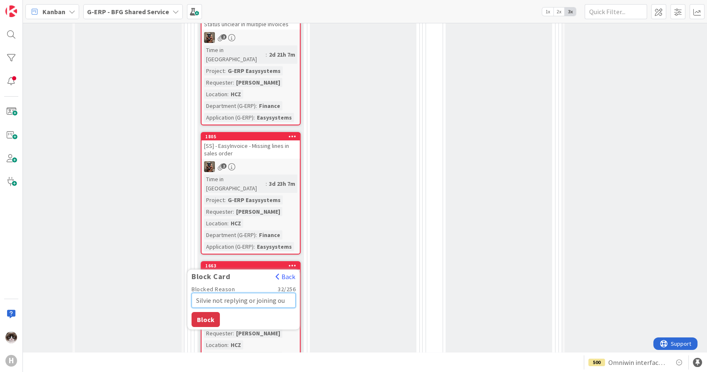
type textarea "[PERSON_NAME] not replying or joining our"
type textarea "x"
type textarea "[PERSON_NAME] not replying or joining our"
type textarea "x"
type textarea "[PERSON_NAME] not replying or joining our m"
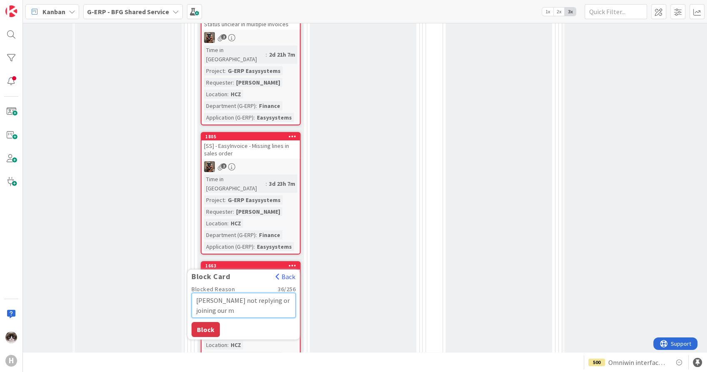
type textarea "x"
type textarea "[PERSON_NAME] not replying or joining our me"
type textarea "x"
type textarea "[PERSON_NAME] not replying or joining our mee"
type textarea "x"
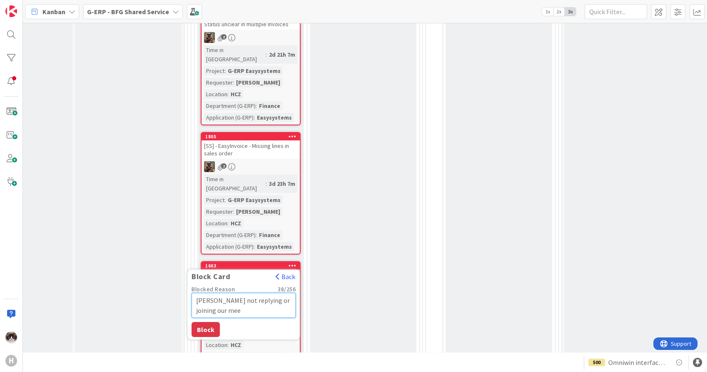
type textarea "[PERSON_NAME] not replying or joining our meet"
type textarea "x"
type textarea "[PERSON_NAME] not replying or joining our meeti"
type textarea "x"
type textarea "[PERSON_NAME] not replying or joining our meetin"
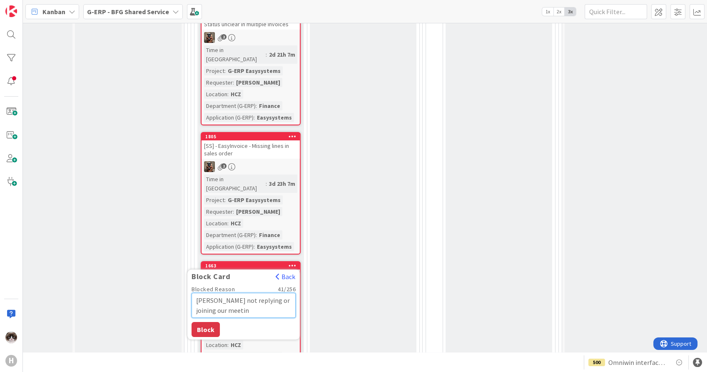
type textarea "x"
type textarea "[PERSON_NAME] not replying or joining our meeting"
type textarea "x"
type textarea "[PERSON_NAME] not replying or joining our meeting"
type textarea "x"
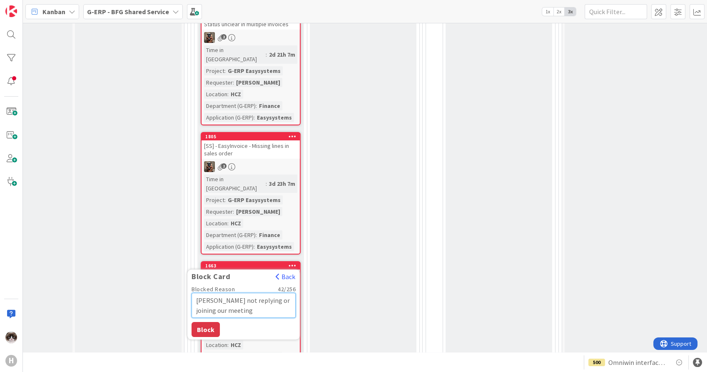
type textarea "[PERSON_NAME] not replying or joining our meeting"
type textarea "x"
type textarea "[PERSON_NAME] not replying or joining our meeting ="
type textarea "x"
type textarea "[PERSON_NAME] not replying or joining our meeting"
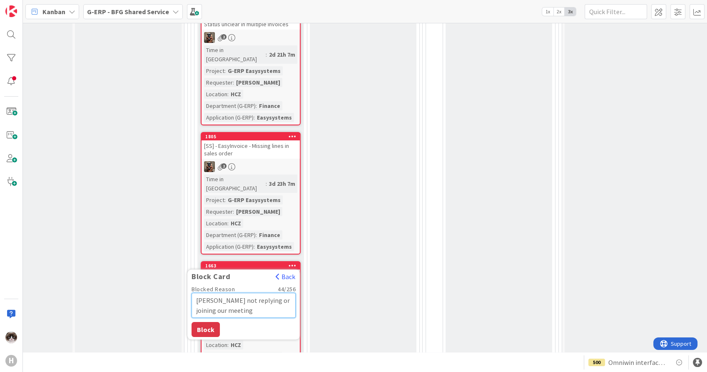
type textarea "x"
type textarea "[PERSON_NAME] not replying or joining our meeting"
type textarea "x"
type textarea "[PERSON_NAME] not replying or joining our meeting."
type textarea "x"
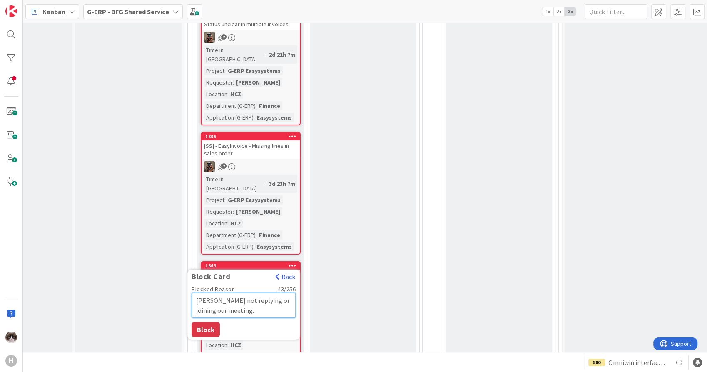
type textarea "[PERSON_NAME] not replying or joining our meeting."
type textarea "x"
type textarea "[PERSON_NAME] not replying or joining our meeting. W"
type textarea "x"
type textarea "[PERSON_NAME] not replying or joining our meeting. Wa"
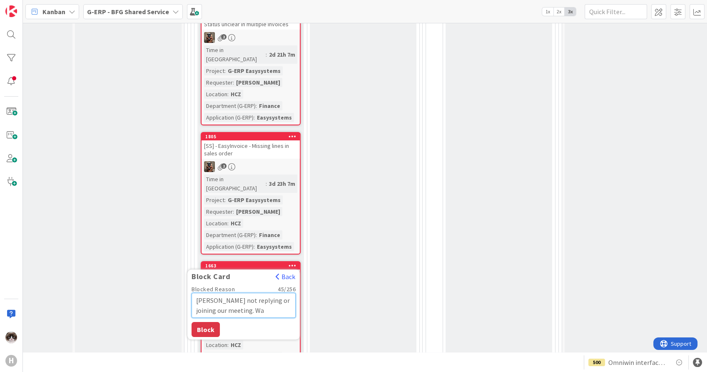
type textarea "x"
type textarea "[PERSON_NAME] not replying or joining our meeting. Wai"
type textarea "x"
type textarea "[PERSON_NAME] not replying or joining our meeting. Wait"
type textarea "x"
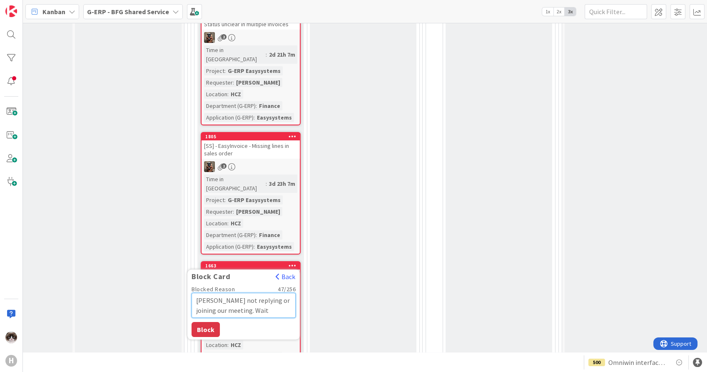
type textarea "[PERSON_NAME] not replying or joining our meeting. Waiti"
type textarea "x"
type textarea "[PERSON_NAME] not replying or joining our meeting. Waiting"
type textarea "x"
type textarea "[PERSON_NAME] not replying or joining our meeting. Waiting o"
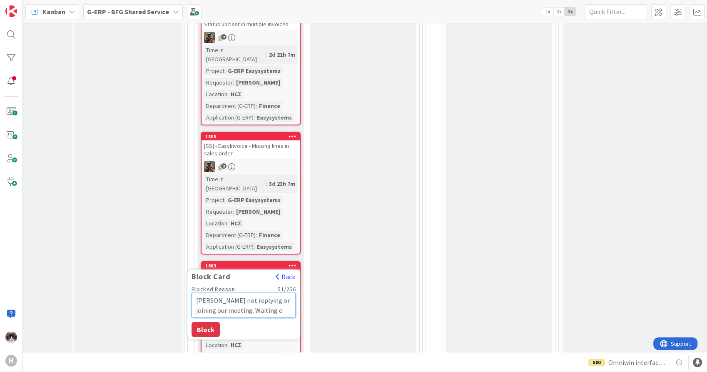
type textarea "x"
type textarea "[PERSON_NAME] not replying or joining our meeting. Waiting on"
type textarea "x"
type textarea "[PERSON_NAME] not replying or joining our meeting. Waiting on h"
type textarea "x"
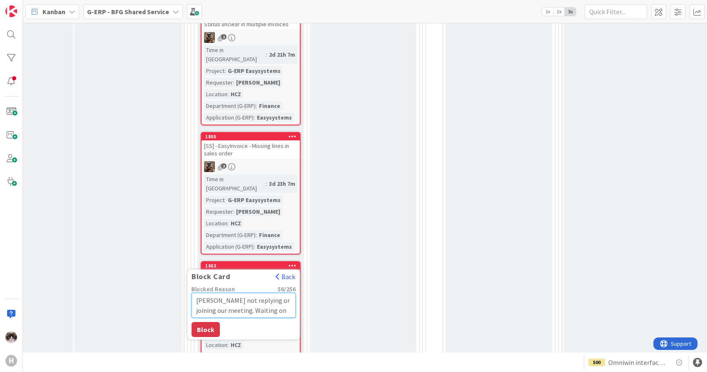
type textarea "[PERSON_NAME] not replying or joining our meeting. Waiting on he"
type textarea "x"
type textarea "[PERSON_NAME] not replying or joining our meeting. Waiting on her"
type textarea "x"
type textarea "[PERSON_NAME] not replying or joining our meeting. Waiting on her"
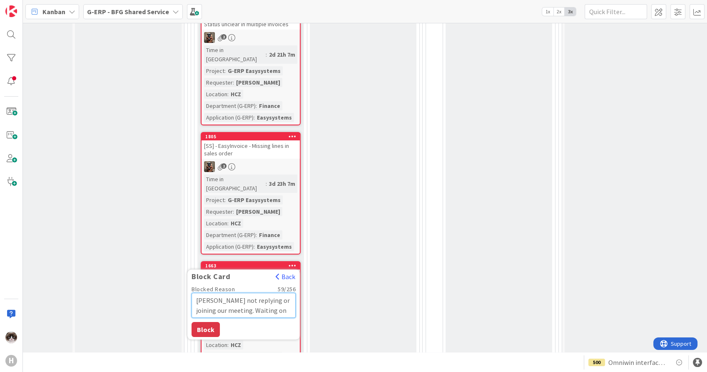
type textarea "x"
type textarea "[PERSON_NAME] not replying or joining our meeting. Waiting on her i"
type textarea "x"
type textarea "[PERSON_NAME] not replying or joining our meeting. Waiting on her in"
type textarea "x"
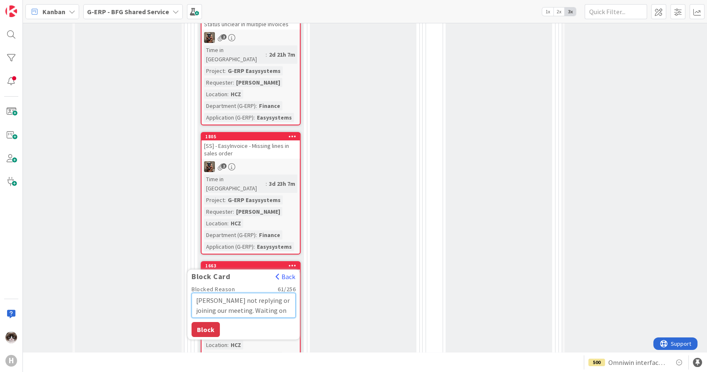
type textarea "[PERSON_NAME] not replying or joining our meeting. Waiting on her inp"
type textarea "x"
type textarea "[PERSON_NAME] not replying or joining our meeting. Waiting on her inpo"
type textarea "x"
type textarea "[PERSON_NAME] not replying or joining our meeting. Waiting on her inpou"
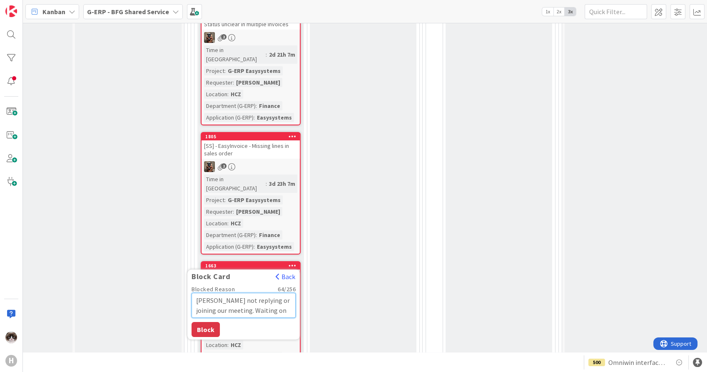
type textarea "x"
type textarea "[PERSON_NAME] not replying or joining our meeting. Waiting on her inpout"
type textarea "x"
type textarea "[PERSON_NAME] not replying or joining our meeting. Waiting on her inpout"
type textarea "x"
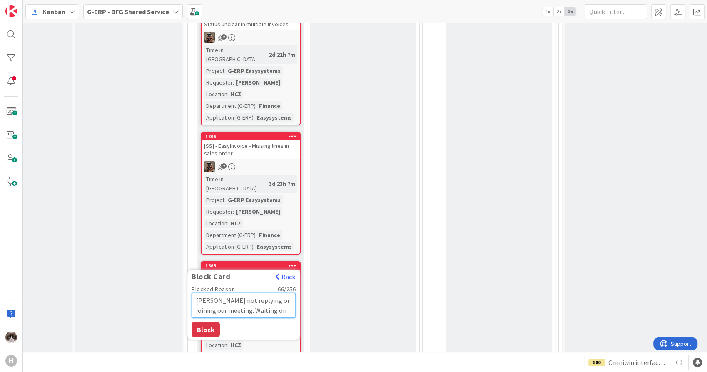
type textarea "[PERSON_NAME] not replying or joining our meeting. Waiting on her inpout"
type textarea "x"
type textarea "[PERSON_NAME] not replying or joining our meeting. Waiting on her inpou"
type textarea "x"
type textarea "[PERSON_NAME] not replying or joining our meeting. Waiting on her inpo"
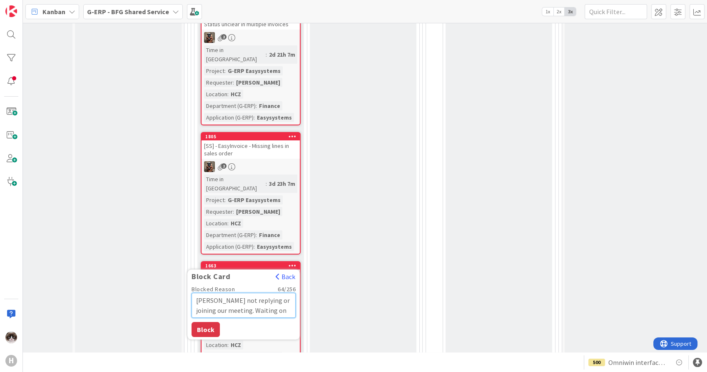
type textarea "x"
type textarea "[PERSON_NAME] not replying or joining our meeting. Waiting on her inp"
type textarea "x"
type textarea "[PERSON_NAME] not replying or joining our meeting. Waiting on her inpu"
type textarea "x"
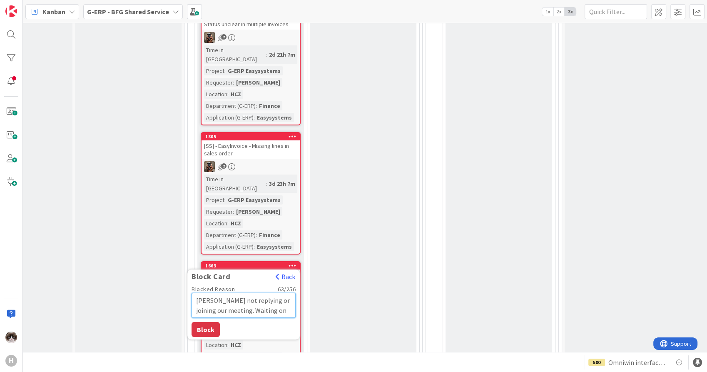
type textarea "[PERSON_NAME] not replying or joining our meeting. Waiting on her inpu"
type textarea "x"
type textarea "[PERSON_NAME] not replying or joining our meeting. Waiting on her inpu t"
type textarea "x"
type textarea "[PERSON_NAME] not replying or joining our meeting. Waiting on her inpu"
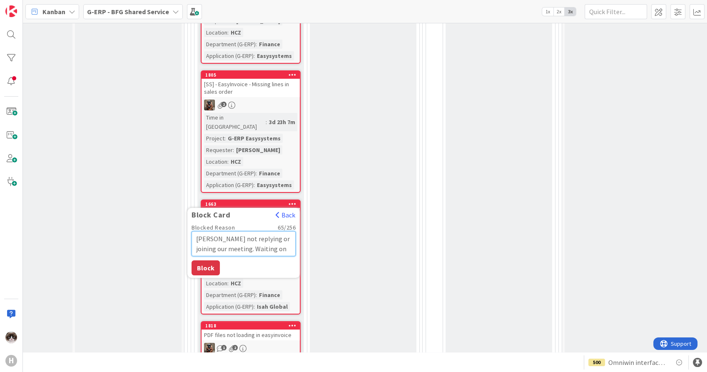
scroll to position [3144, 60]
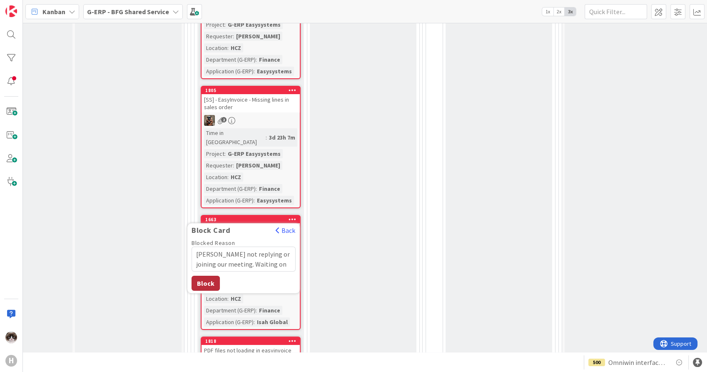
click at [207, 275] on button "Block" at bounding box center [205, 282] width 28 height 15
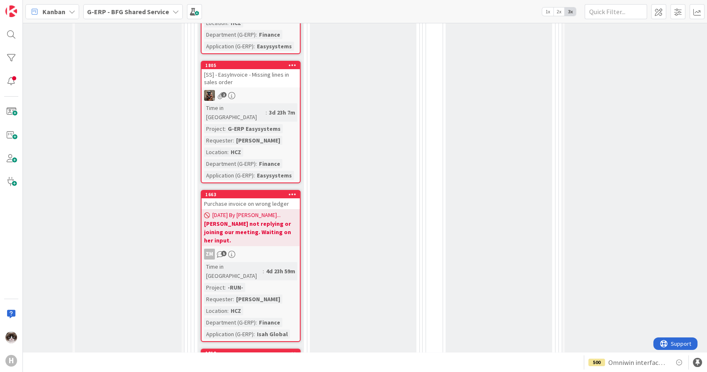
scroll to position [3190, 60]
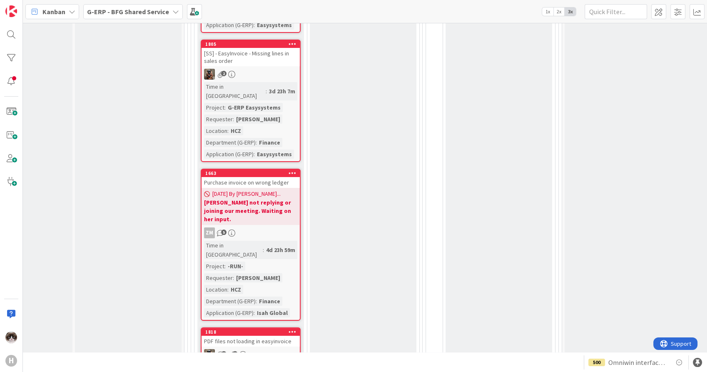
click at [270, 349] on div "1 2" at bounding box center [250, 354] width 98 height 11
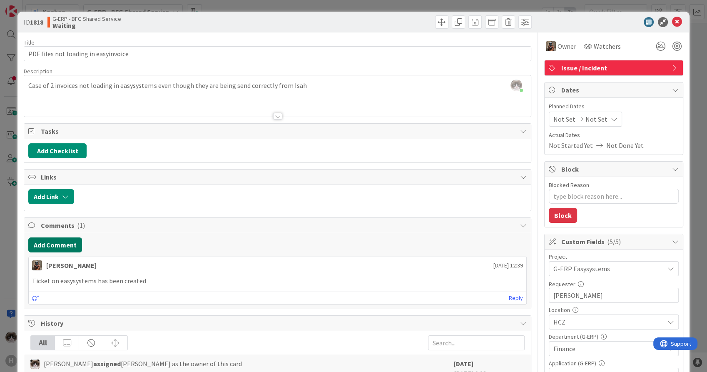
click at [69, 245] on button "Add Comment" at bounding box center [55, 244] width 54 height 15
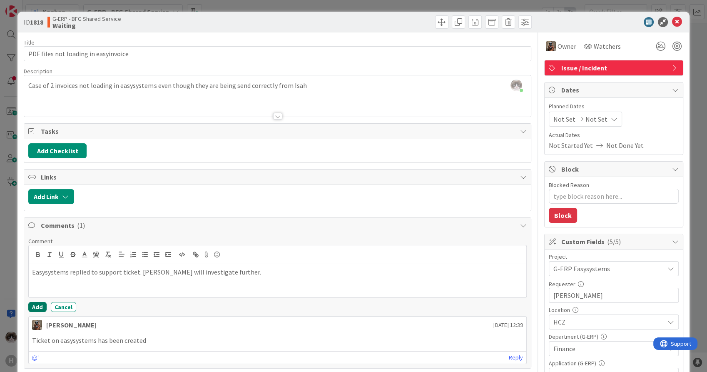
click at [38, 303] on button "Add" at bounding box center [37, 307] width 18 height 10
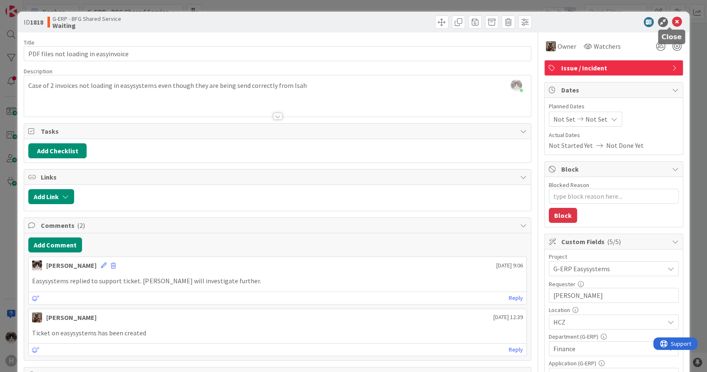
click at [672, 22] on icon at bounding box center [677, 22] width 10 height 10
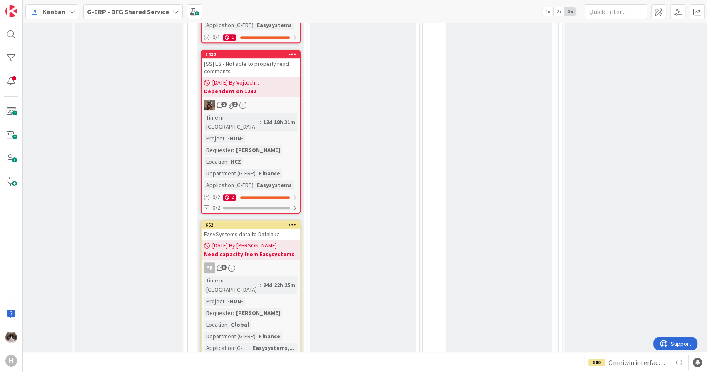
scroll to position [3722, 60]
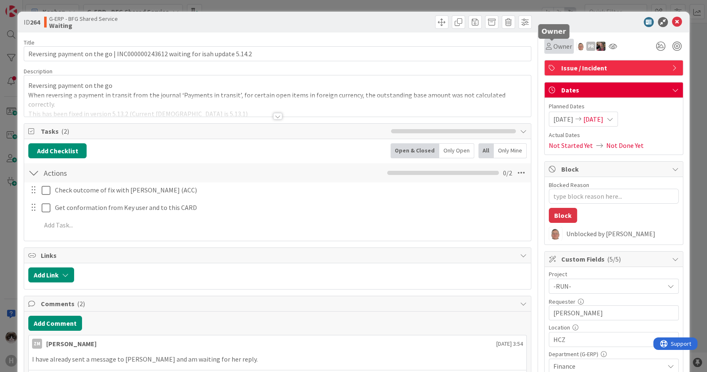
click at [553, 47] on span "Owner" at bounding box center [562, 46] width 19 height 10
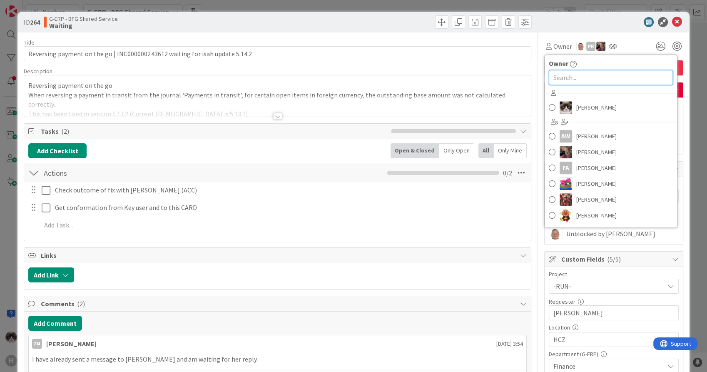
click at [556, 84] on input "text" at bounding box center [610, 77] width 124 height 15
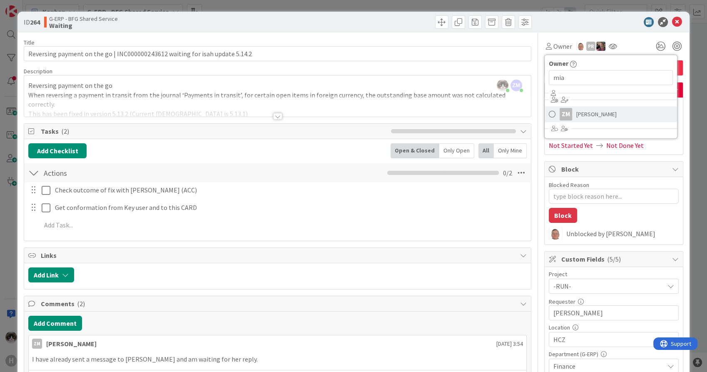
click at [576, 114] on span "[PERSON_NAME]" at bounding box center [596, 114] width 40 height 12
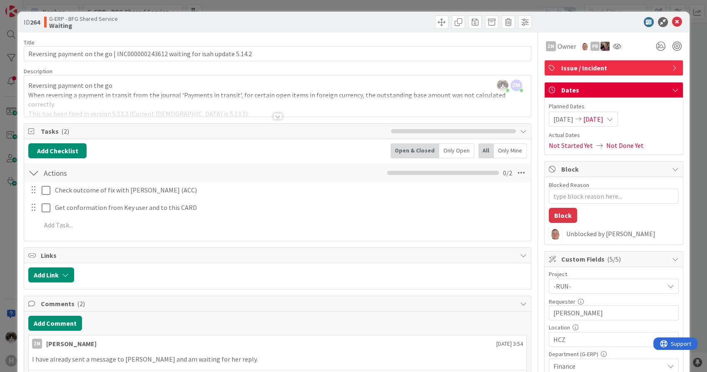
scroll to position [46, 0]
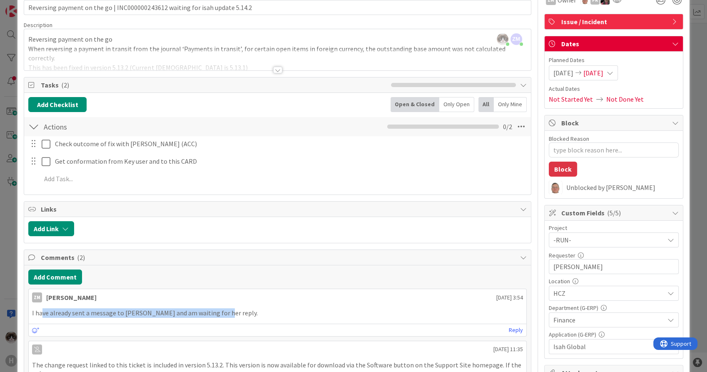
drag, startPoint x: 226, startPoint y: 307, endPoint x: 42, endPoint y: 303, distance: 183.6
click at [42, 303] on div "[PERSON_NAME] [DATE] 3:54 I have already sent a message to [PERSON_NAME] and am…" at bounding box center [277, 312] width 498 height 48
drag, startPoint x: 42, startPoint y: 303, endPoint x: 260, endPoint y: 315, distance: 217.6
click at [259, 316] on div "I have already sent a message to [PERSON_NAME] and am waiting for her reply." at bounding box center [277, 313] width 497 height 16
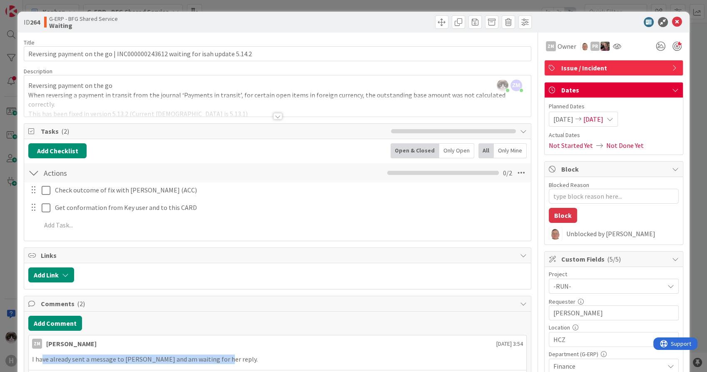
scroll to position [0, 0]
click at [672, 20] on icon at bounding box center [677, 22] width 10 height 10
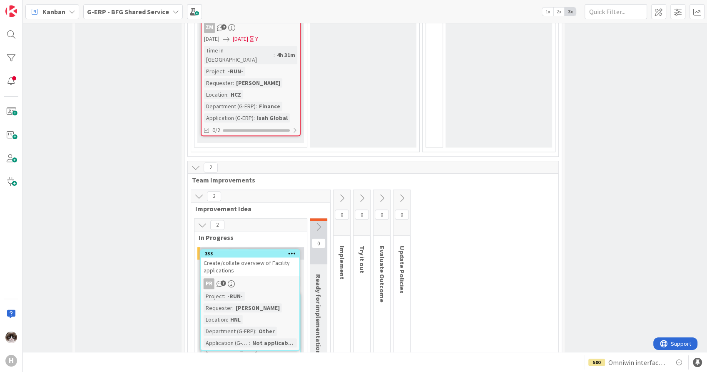
scroll to position [4124, 60]
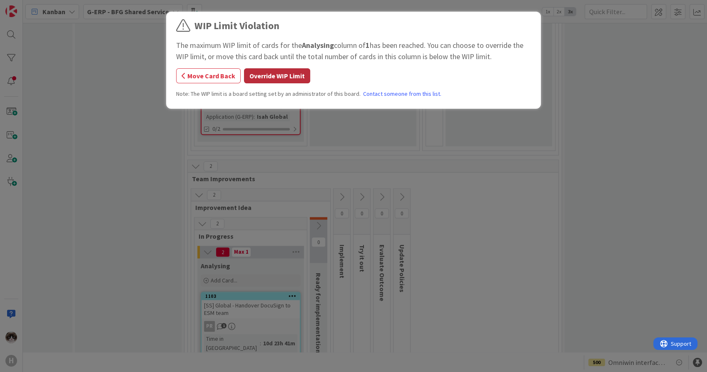
click at [271, 77] on button "Override WIP Limit" at bounding box center [277, 75] width 66 height 15
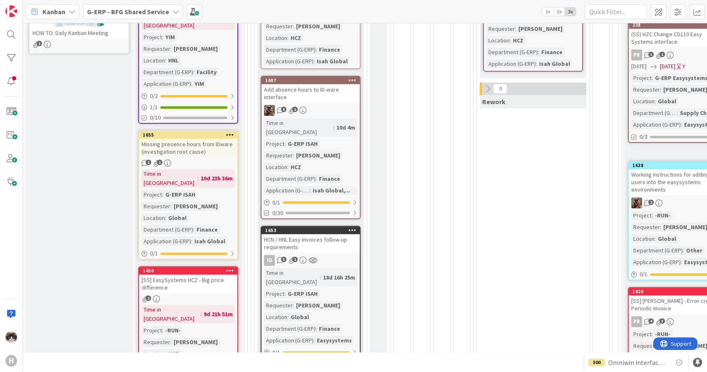
scroll to position [46, 0]
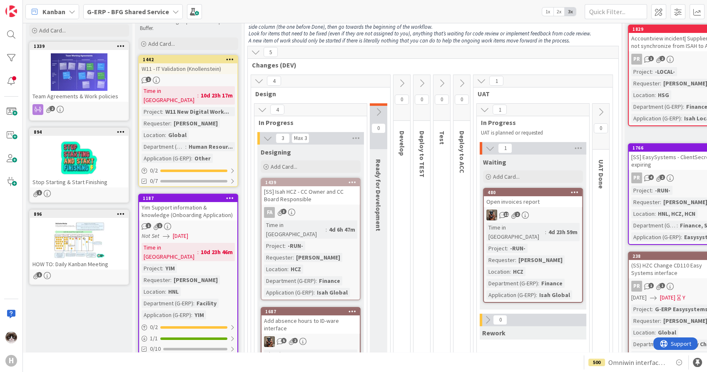
click at [155, 10] on b "G-ERP - BFG Shared Service" at bounding box center [128, 11] width 82 height 8
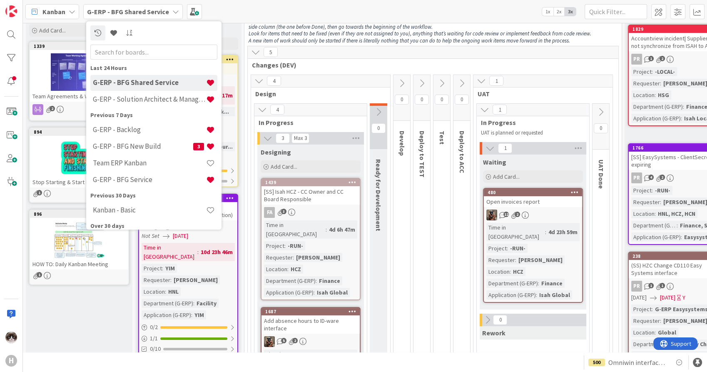
drag, startPoint x: 166, startPoint y: 87, endPoint x: 161, endPoint y: 99, distance: 13.6
click at [166, 87] on div "G-ERP - BFG Shared Service" at bounding box center [153, 83] width 127 height 16
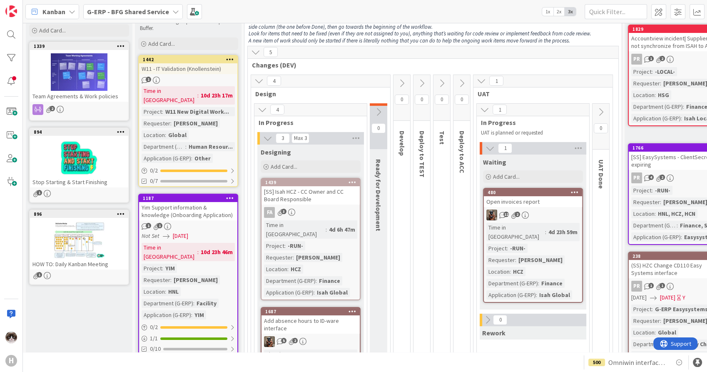
click at [124, 17] on div "G-ERP - BFG Shared Service" at bounding box center [132, 11] width 99 height 15
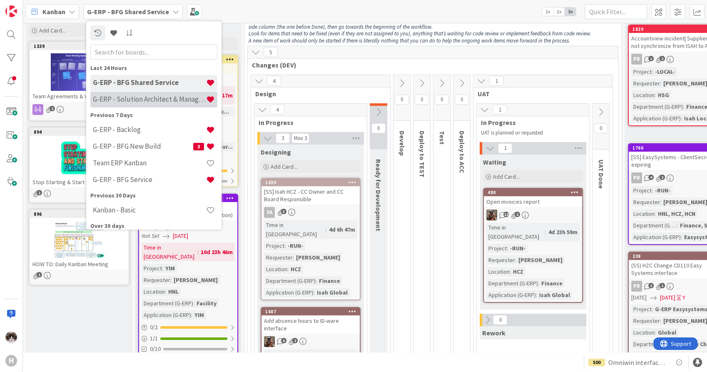
click at [150, 94] on div "G-ERP - Solution Architect & Management" at bounding box center [153, 100] width 127 height 16
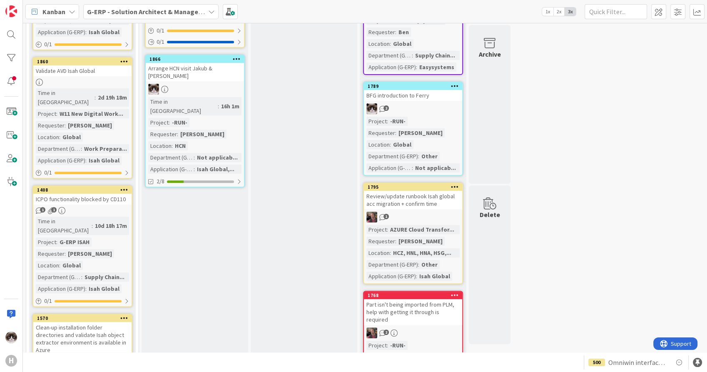
scroll to position [290, 0]
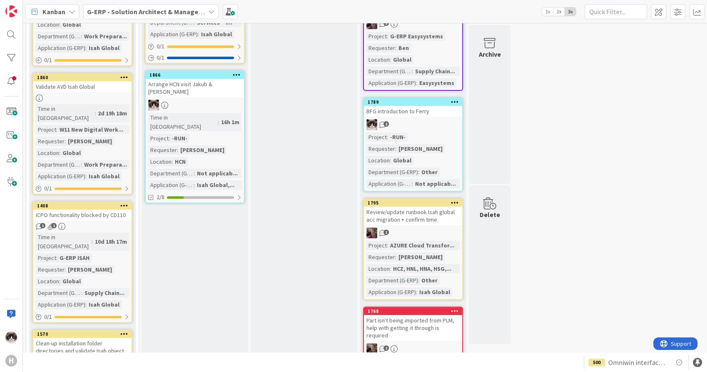
click at [227, 113] on div "Time in Column : 16h 1m Project : -RUN- Requester : [PERSON_NAME] Location : HC…" at bounding box center [194, 151] width 93 height 77
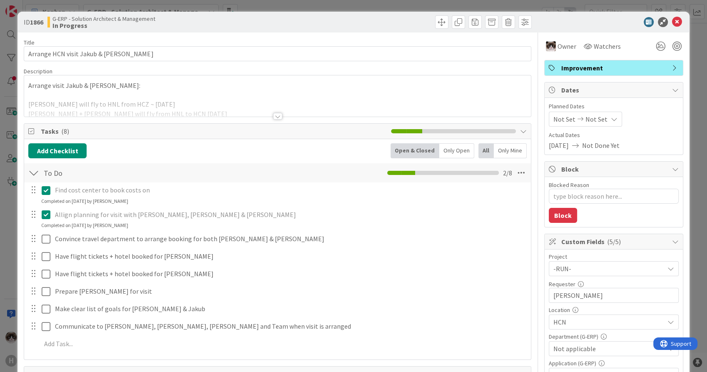
click at [276, 114] on div at bounding box center [277, 116] width 9 height 7
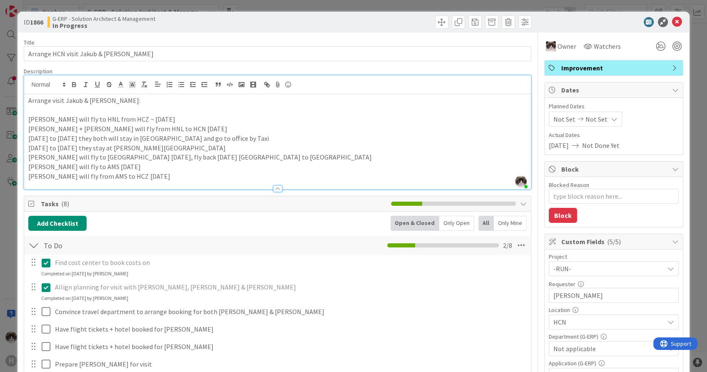
click at [34, 250] on div at bounding box center [33, 245] width 11 height 15
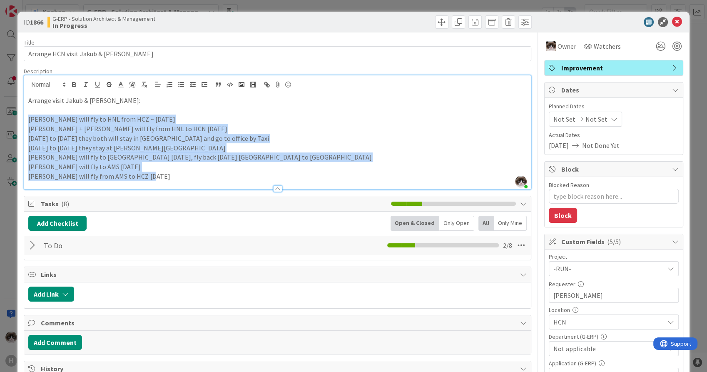
drag, startPoint x: 31, startPoint y: 120, endPoint x: 158, endPoint y: 174, distance: 138.0
click at [158, 174] on div "Arrange visit Jakub & [PERSON_NAME]: [PERSON_NAME] will fly to HNL from [GEOGRA…" at bounding box center [277, 141] width 506 height 95
click at [158, 174] on p "[PERSON_NAME] will fly from AMS to HCZ [DATE]" at bounding box center [277, 176] width 498 height 10
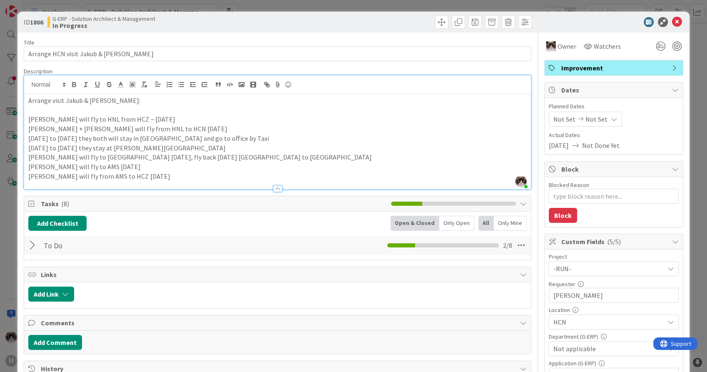
drag, startPoint x: 149, startPoint y: 129, endPoint x: 155, endPoint y: 131, distance: 5.7
click at [149, 129] on p "[PERSON_NAME] + [PERSON_NAME] will fly from HNL to HCN [DATE]" at bounding box center [277, 129] width 498 height 10
click at [206, 147] on p "[DATE] to [DATE] they stay at [PERSON_NAME][GEOGRAPHIC_DATA]" at bounding box center [277, 148] width 498 height 10
